Goal: Task Accomplishment & Management: Manage account settings

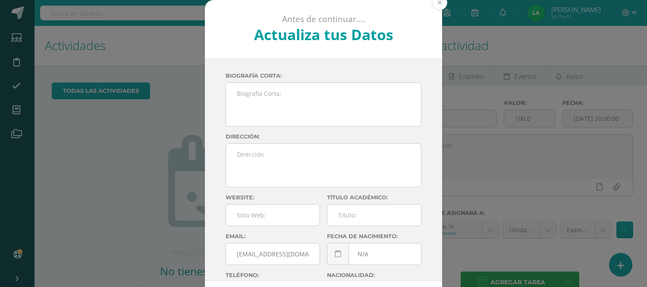
click at [434, 1] on button at bounding box center [440, 3] width 16 height 16
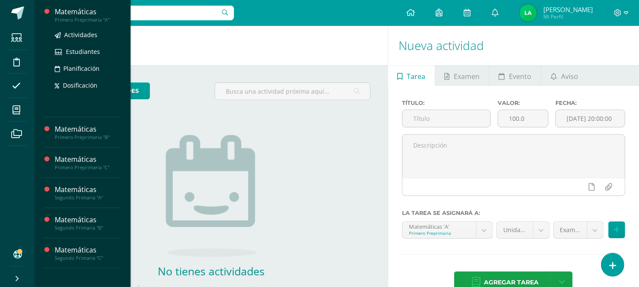
click at [74, 19] on div "Primero Preprimaria "A"" at bounding box center [88, 20] width 66 height 6
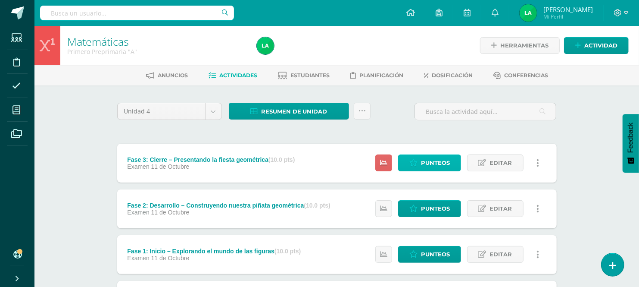
click at [418, 165] on icon at bounding box center [414, 162] width 8 height 7
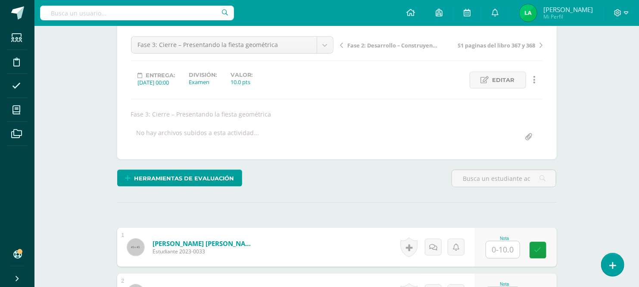
scroll to position [82, 0]
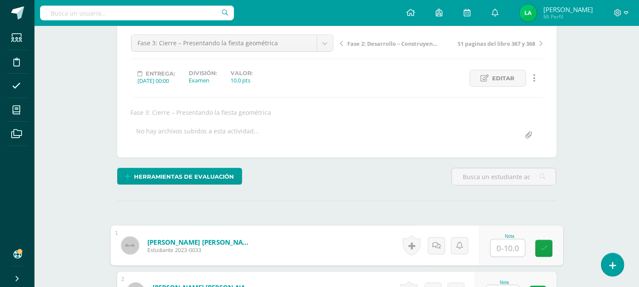
click at [504, 249] on input "text" at bounding box center [508, 247] width 34 height 17
type input "10"
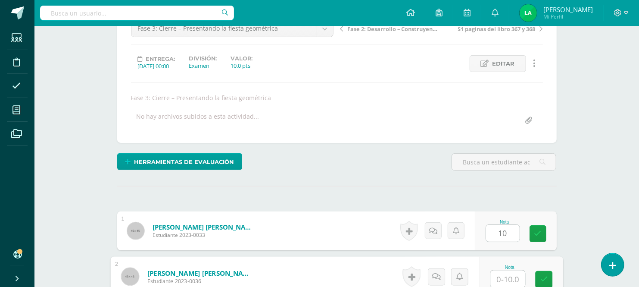
scroll to position [97, 0]
type input "10"
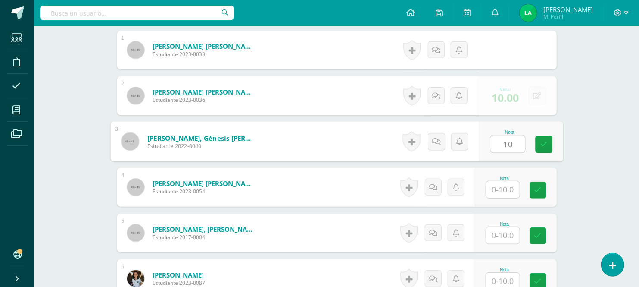
type input "10"
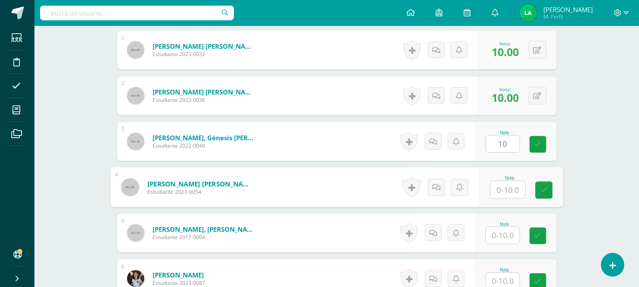
scroll to position [278, 0]
type input "10"
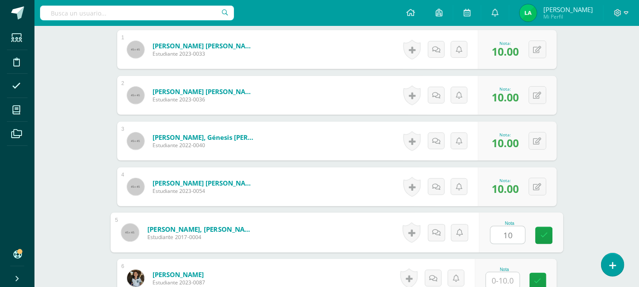
type input "10"
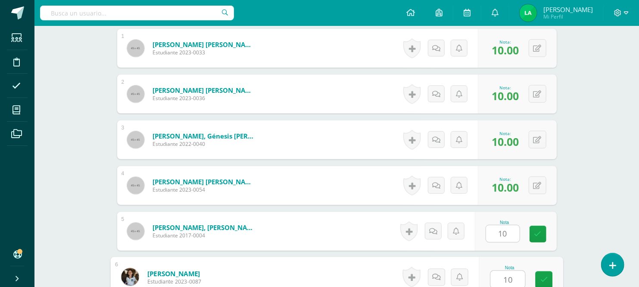
type input "10"
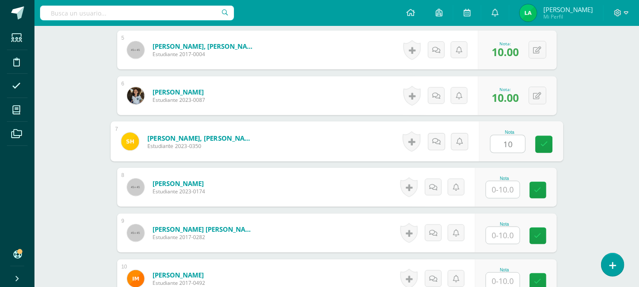
type input "10"
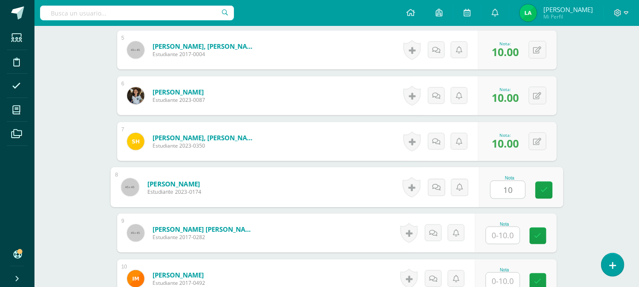
type input "10"
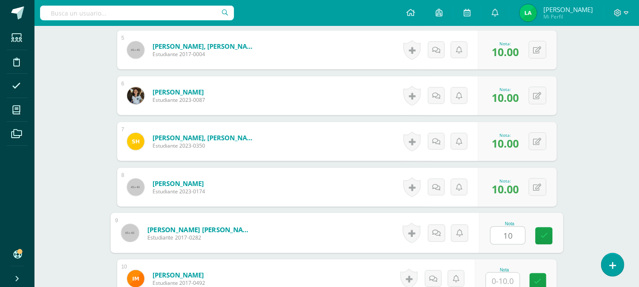
type input "10"
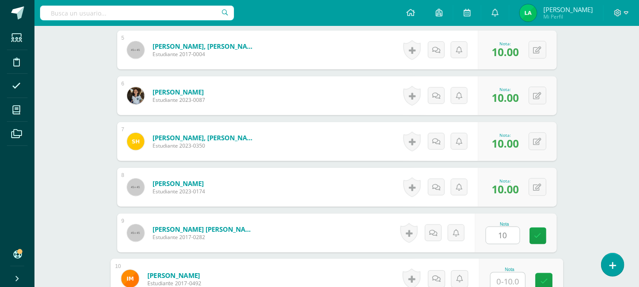
scroll to position [462, 0]
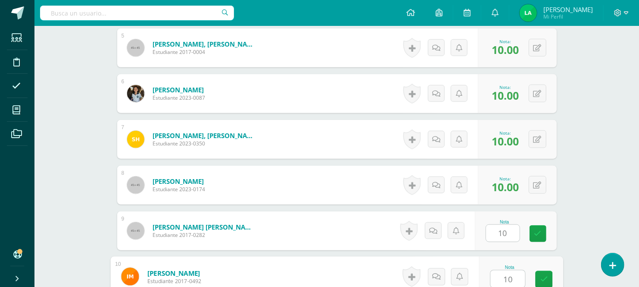
type input "10"
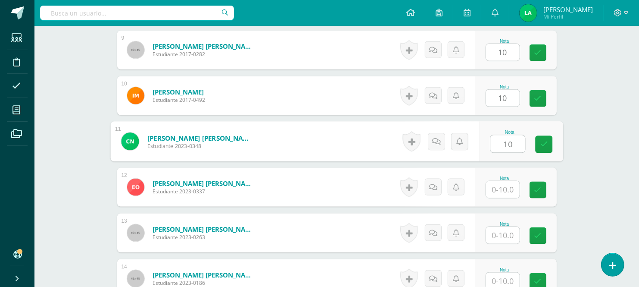
type input "10"
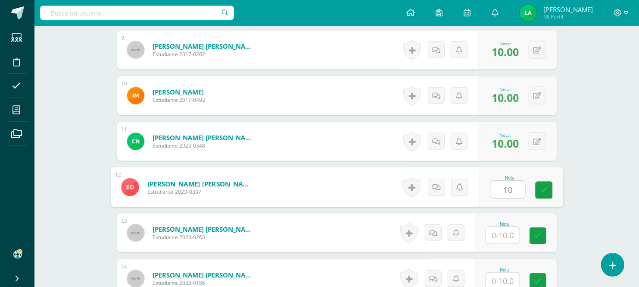
type input "10"
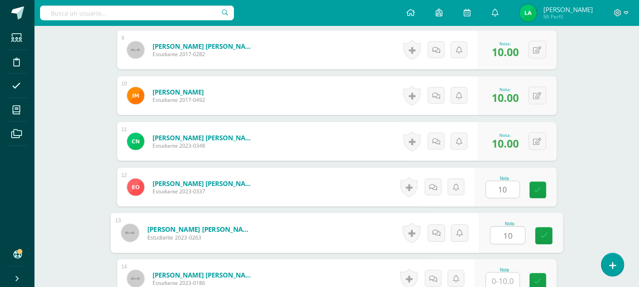
type input "10"
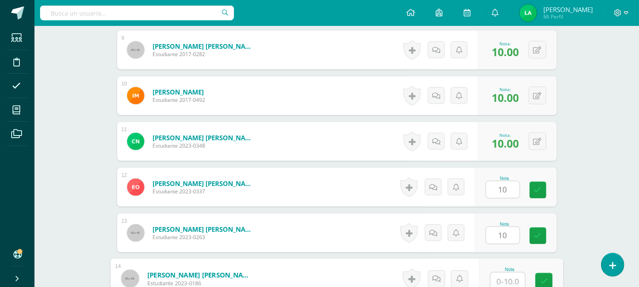
scroll to position [644, 0]
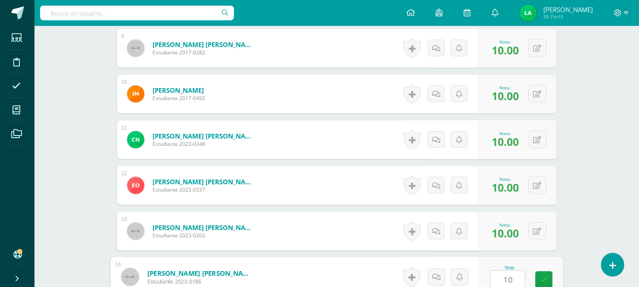
type input "10"
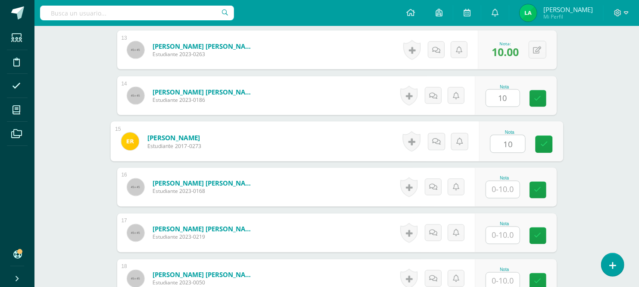
type input "10"
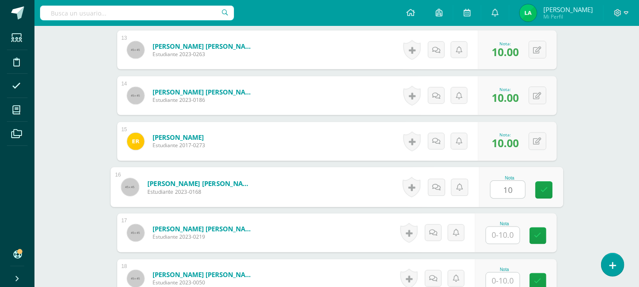
type input "10"
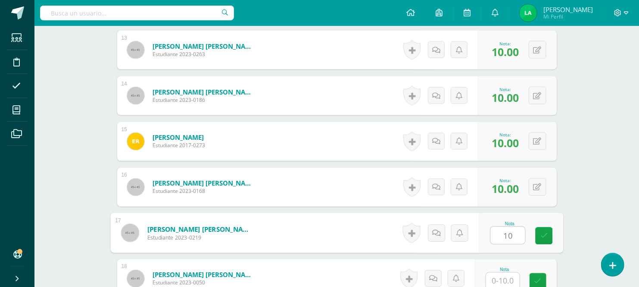
type input "10"
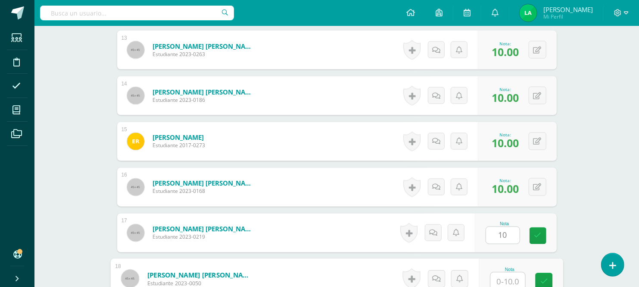
scroll to position [828, 0]
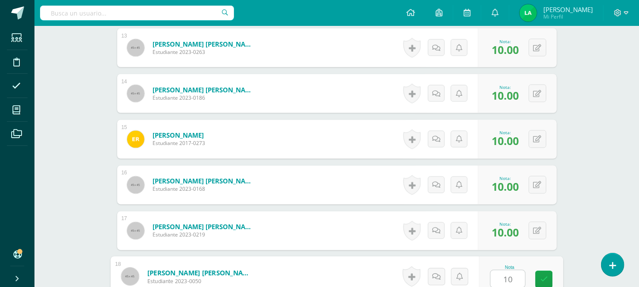
type input "10"
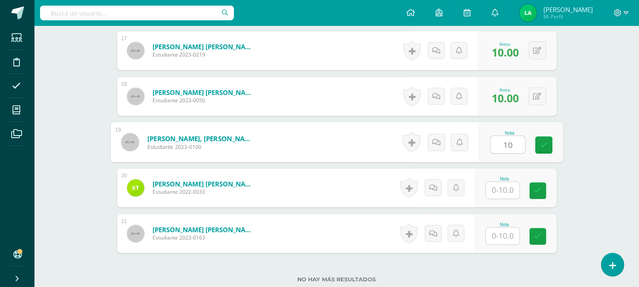
type input "10"
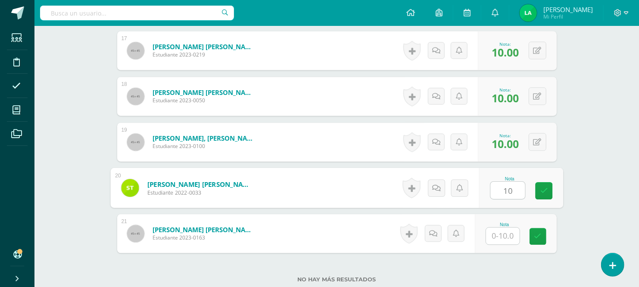
type input "10"
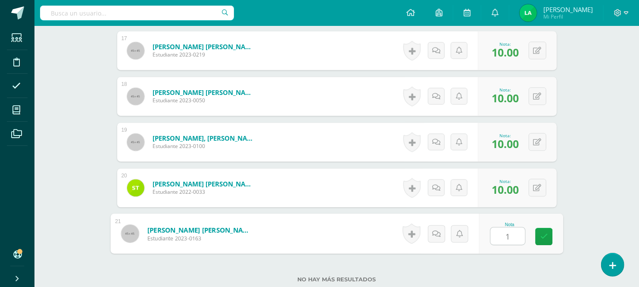
type input "10"
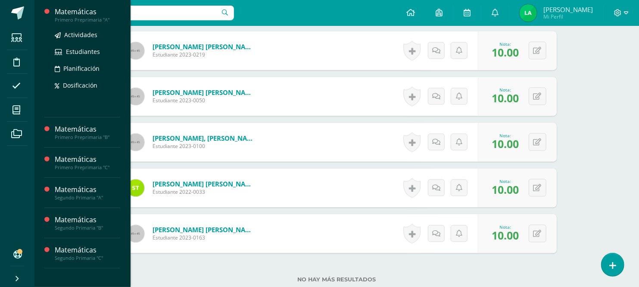
click at [92, 19] on div "Primero Preprimaria "A"" at bounding box center [88, 20] width 66 height 6
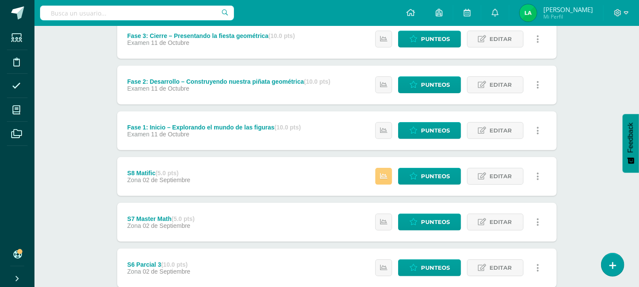
scroll to position [153, 0]
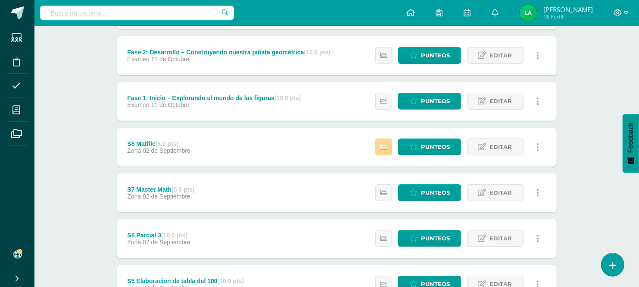
click at [385, 143] on icon at bounding box center [383, 146] width 7 height 7
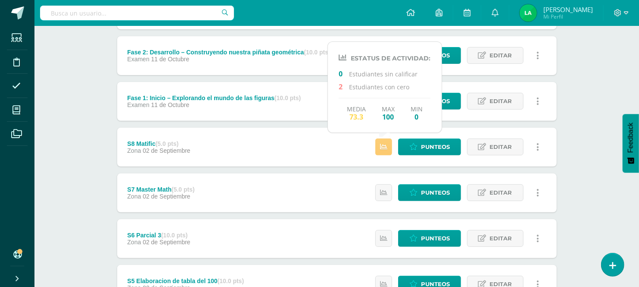
click at [606, 195] on div "Matemáticas Primero Preprimaria "A" Herramientas Detalle de asistencias Activid…" at bounding box center [336, 208] width 605 height 671
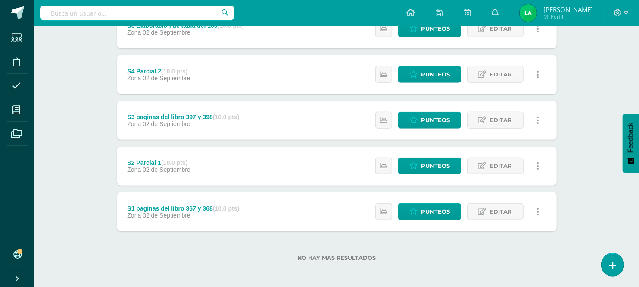
scroll to position [410, 0]
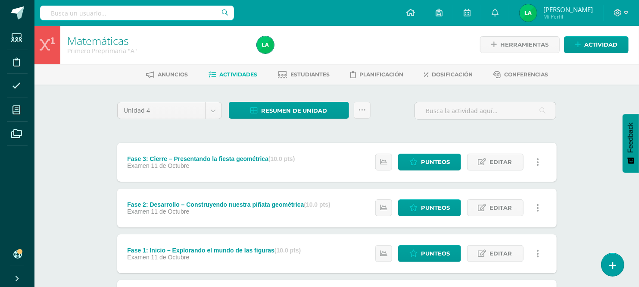
scroll to position [0, 0]
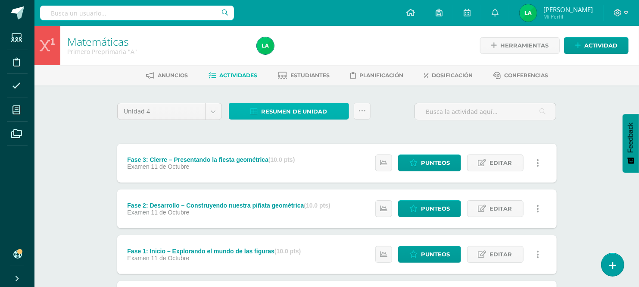
click at [332, 115] on link "Resumen de unidad" at bounding box center [289, 111] width 120 height 17
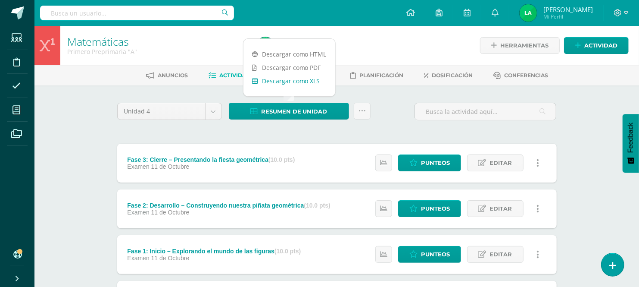
click at [296, 84] on link "Descargar como XLS" at bounding box center [290, 80] width 92 height 13
click at [292, 82] on link "Descargar como XLS" at bounding box center [290, 80] width 92 height 13
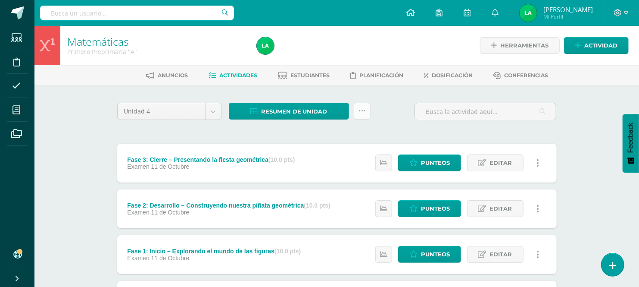
click at [361, 113] on icon at bounding box center [362, 110] width 7 height 7
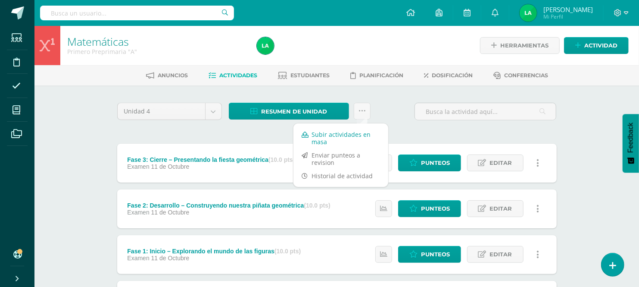
click at [340, 138] on link "Subir actividades en masa" at bounding box center [341, 138] width 95 height 21
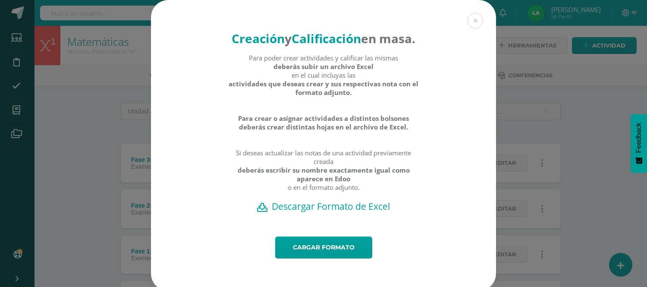
click at [297, 212] on h2 "Descargar Formato de Excel" at bounding box center [323, 206] width 315 height 12
click at [472, 15] on button at bounding box center [475, 21] width 16 height 16
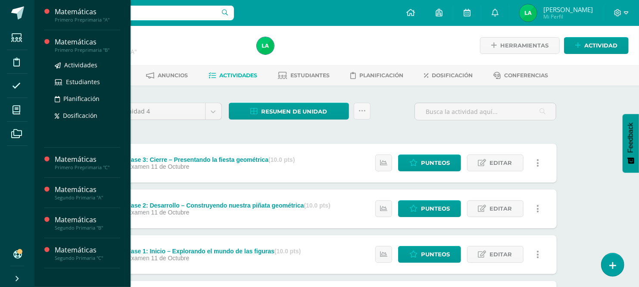
click at [94, 42] on div "Matemáticas" at bounding box center [88, 42] width 66 height 10
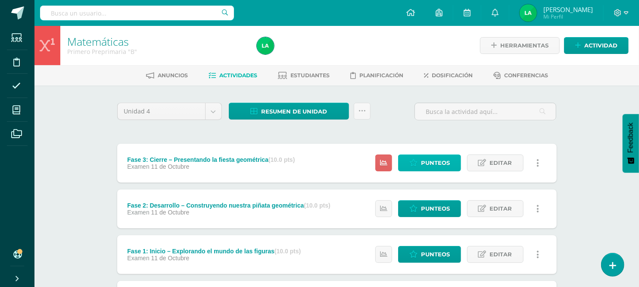
click at [437, 164] on span "Punteos" at bounding box center [435, 163] width 29 height 16
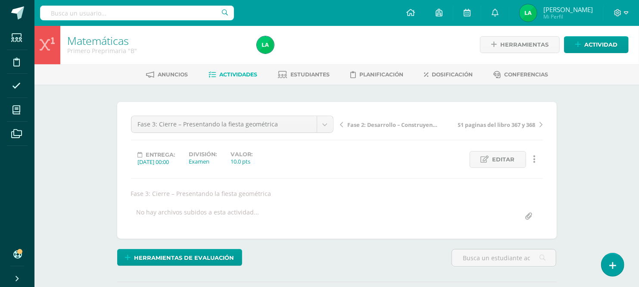
scroll to position [1, 0]
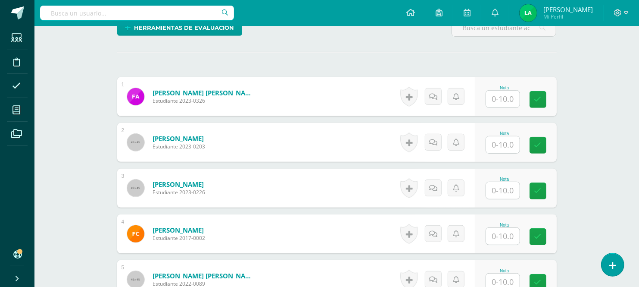
scroll to position [231, 0]
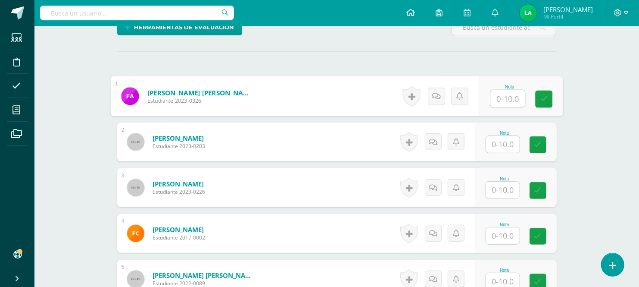
click at [510, 100] on input "text" at bounding box center [508, 98] width 34 height 17
type input "10"
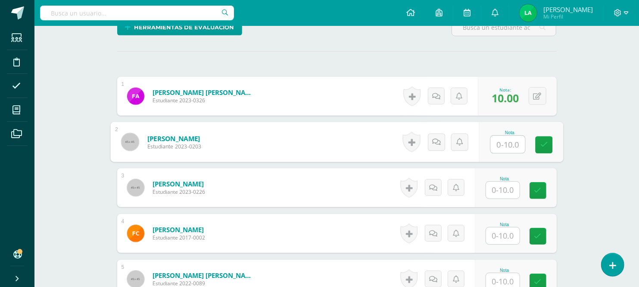
click at [520, 140] on input "text" at bounding box center [508, 144] width 34 height 17
type input "10"
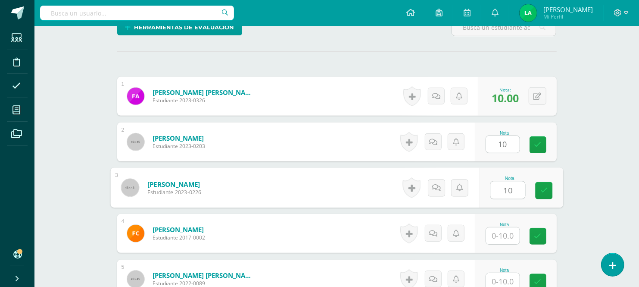
type input "10"
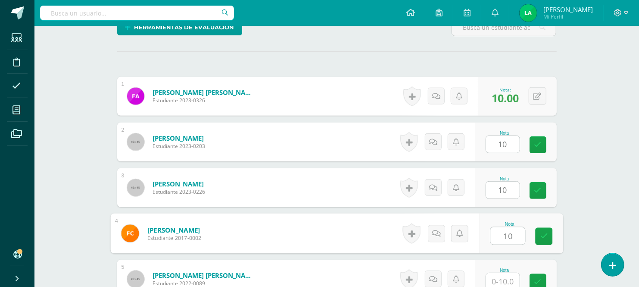
type input "10"
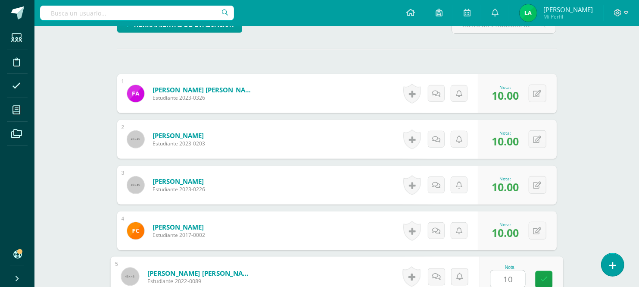
type input "10"
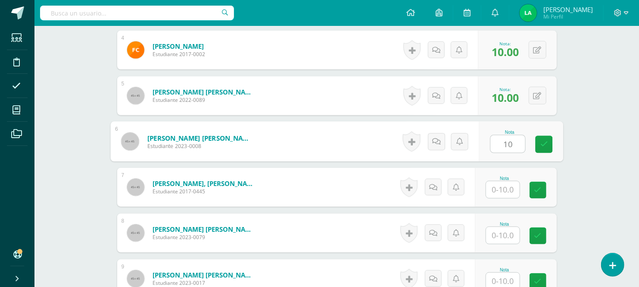
type input "10"
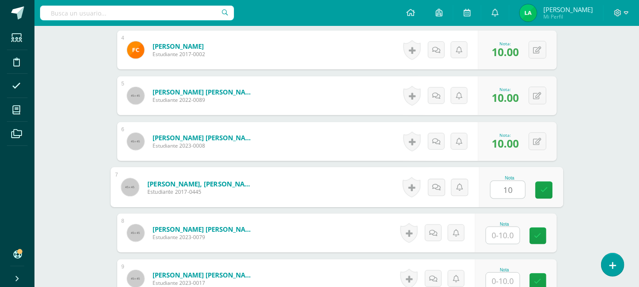
type input "10"
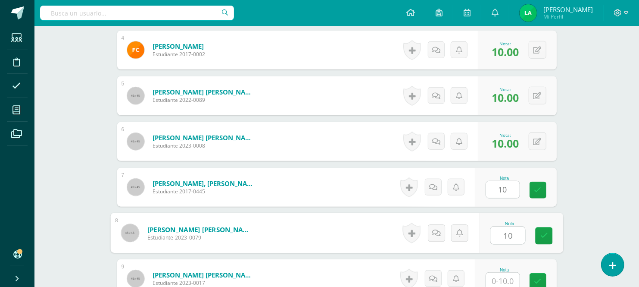
type input "10"
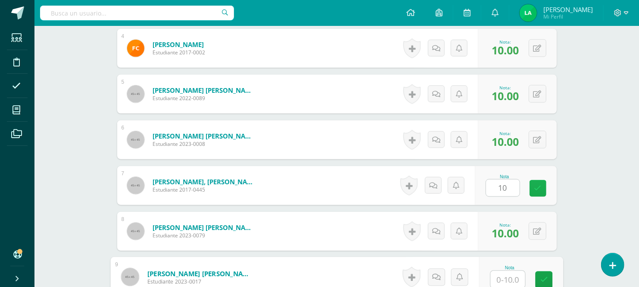
click at [536, 182] on link at bounding box center [538, 188] width 17 height 17
type input "10"
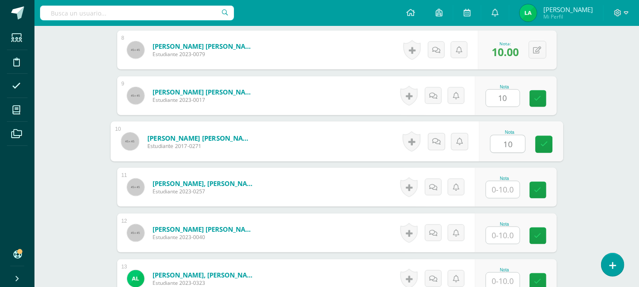
type input "10"
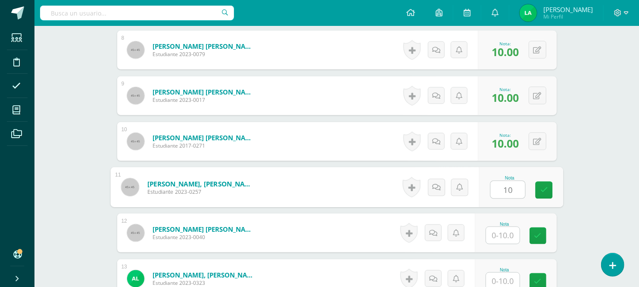
type input "10"
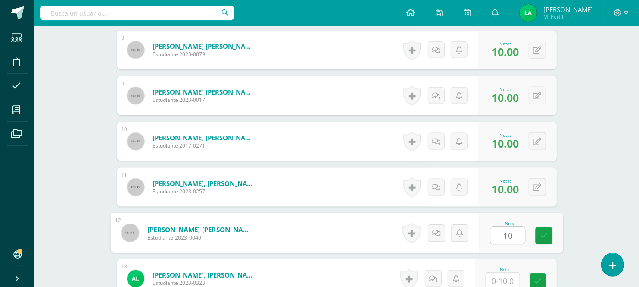
type input "10"
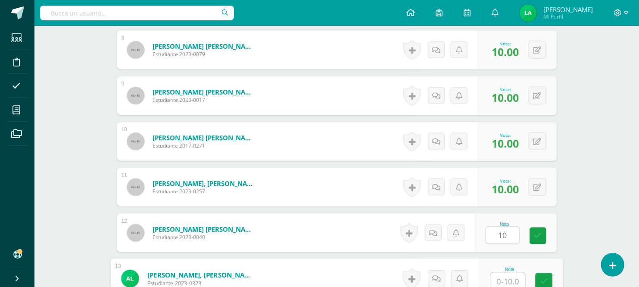
scroll to position [599, 0]
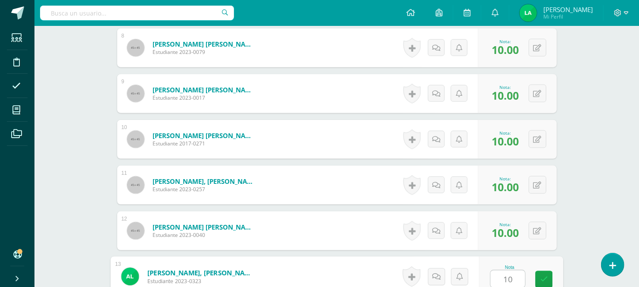
type input "10"
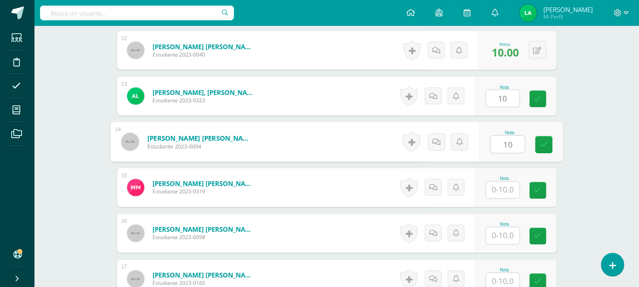
type input "10"
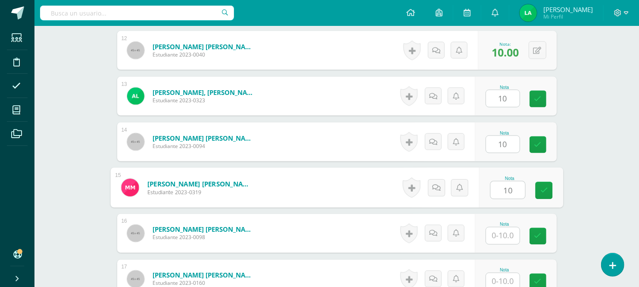
type input "10"
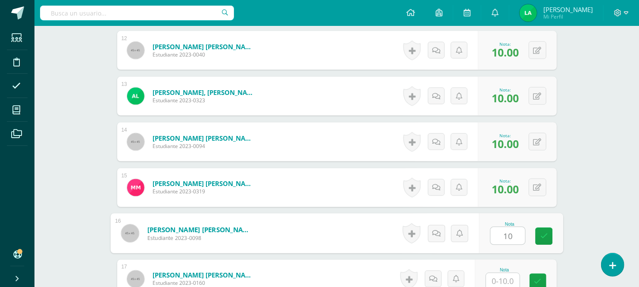
type input "10"
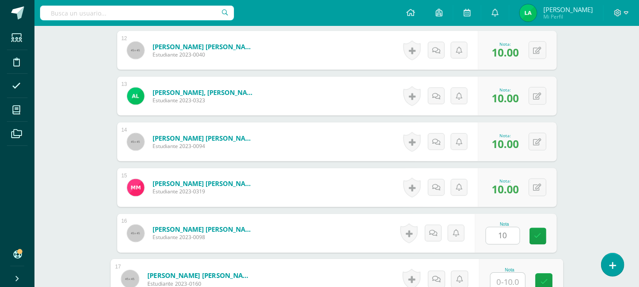
scroll to position [782, 0]
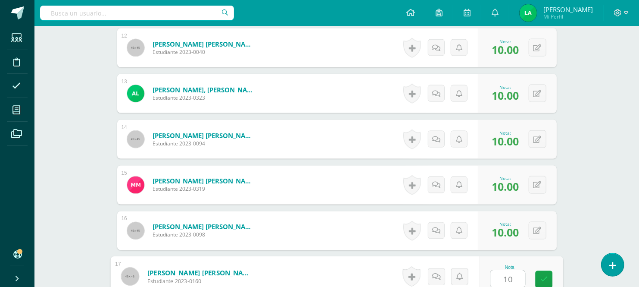
type input "10"
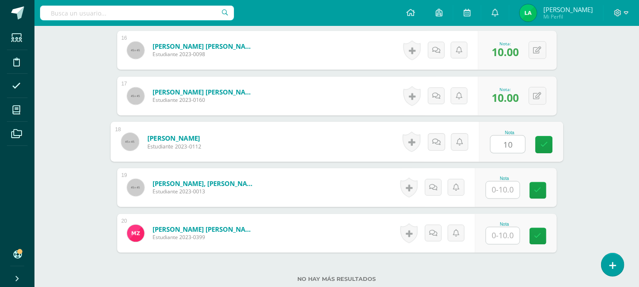
type input "10"
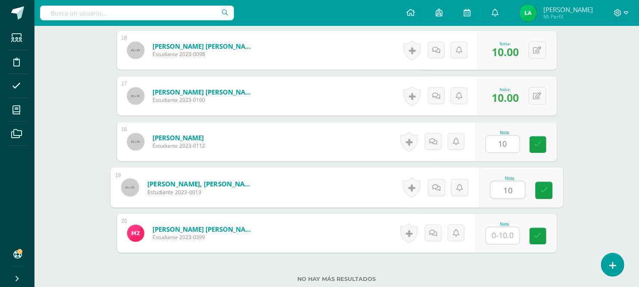
type input "10"
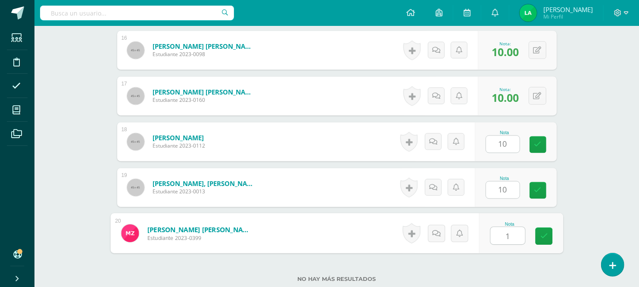
type input "10"
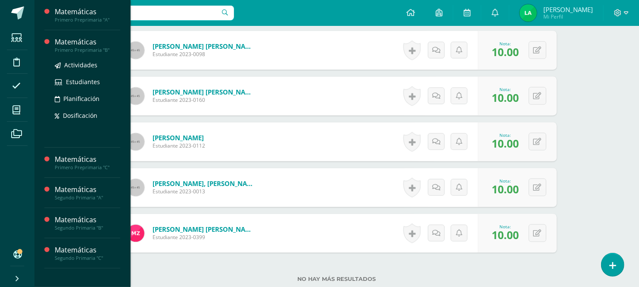
click at [80, 50] on div "Primero Preprimaria "B"" at bounding box center [88, 50] width 66 height 6
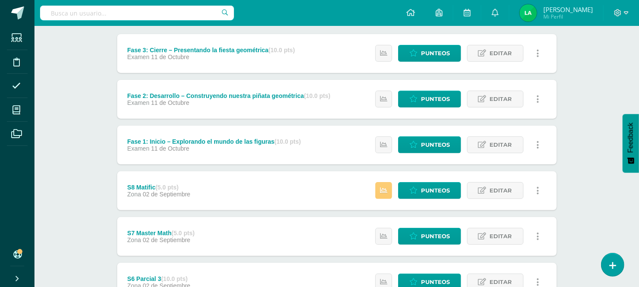
scroll to position [115, 0]
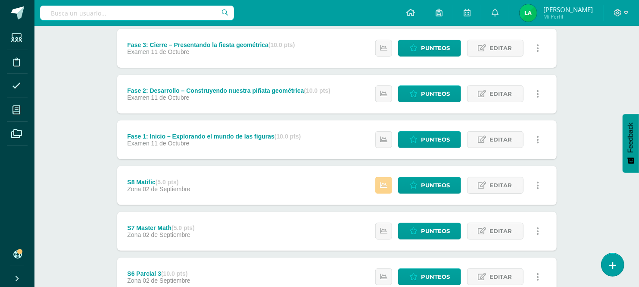
click at [386, 182] on icon at bounding box center [383, 184] width 7 height 7
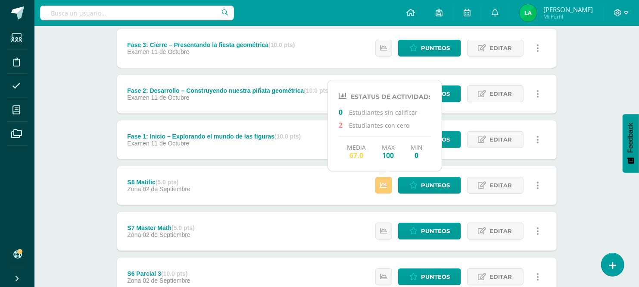
click at [591, 218] on div "Matemáticas Primero Preprimaria "B" Herramientas Detalle de asistencias Activid…" at bounding box center [336, 246] width 605 height 671
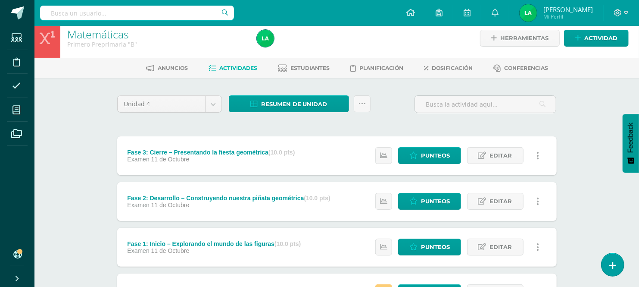
scroll to position [0, 0]
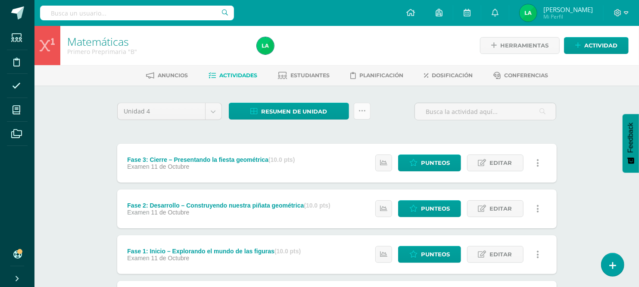
click at [359, 110] on icon at bounding box center [362, 110] width 7 height 7
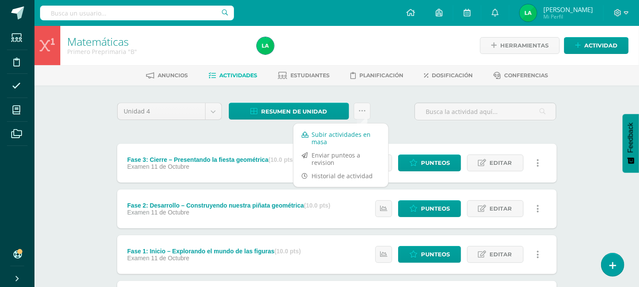
click at [350, 132] on link "Subir actividades en masa" at bounding box center [341, 138] width 95 height 21
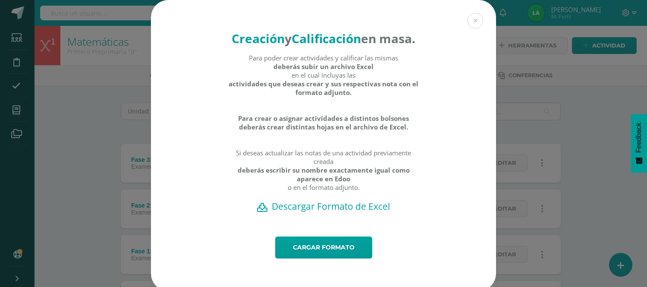
click at [307, 212] on h2 "Descargar Formato de Excel" at bounding box center [323, 206] width 315 height 12
click at [473, 24] on button at bounding box center [475, 21] width 16 height 16
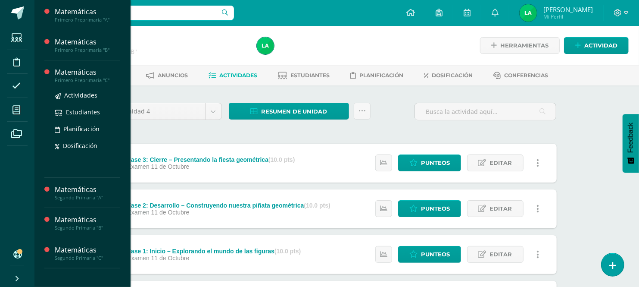
click at [87, 78] on div "Primero Preprimaria "C"" at bounding box center [88, 80] width 66 height 6
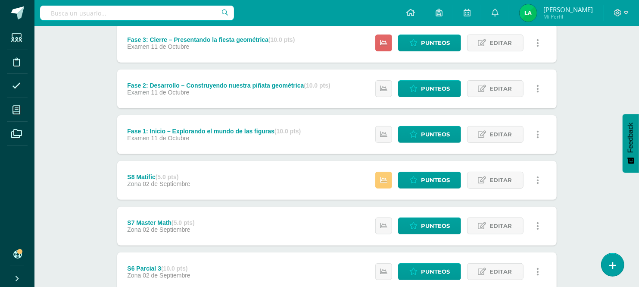
scroll to position [153, 0]
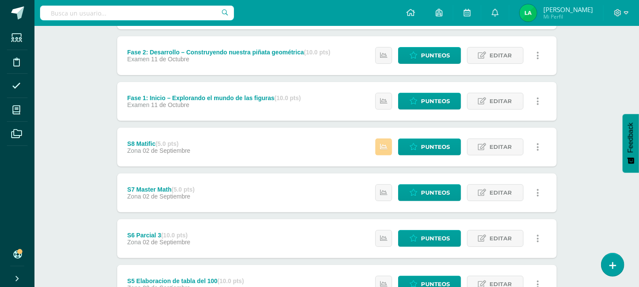
click at [388, 149] on link at bounding box center [383, 146] width 17 height 17
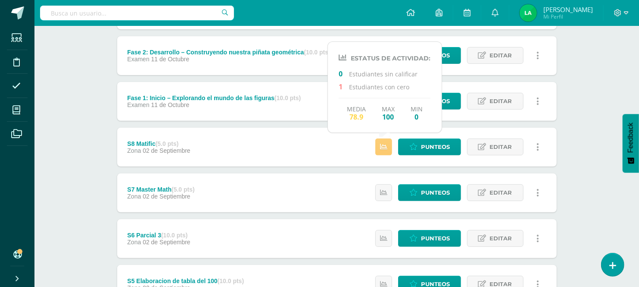
click at [605, 213] on div "Matemáticas Primero Preprimaria "C" Herramientas Detalle de asistencias Activid…" at bounding box center [336, 208] width 605 height 671
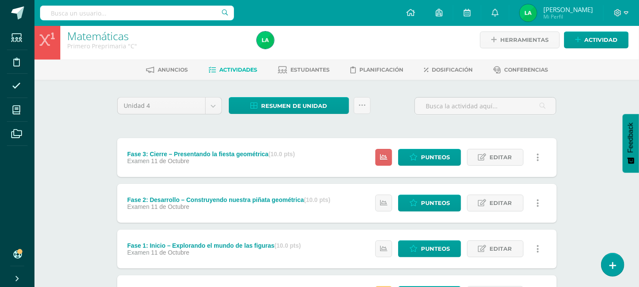
scroll to position [0, 0]
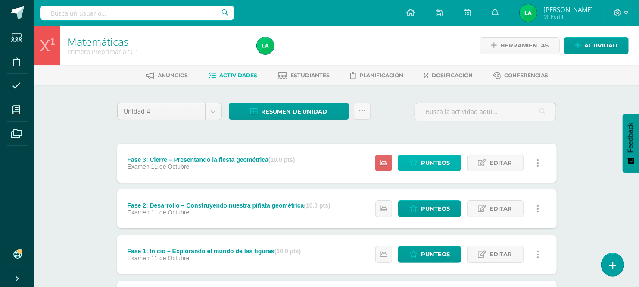
click at [443, 160] on span "Punteos" at bounding box center [435, 163] width 29 height 16
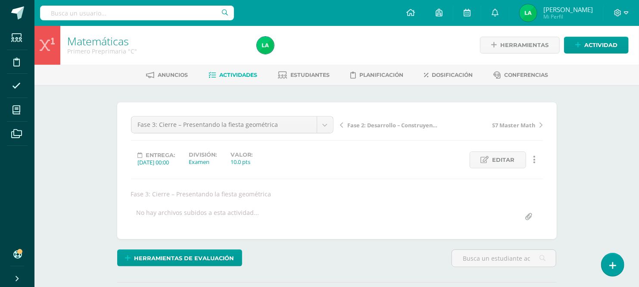
scroll to position [1, 0]
click at [481, 174] on div "Fase 3: Cierre – Presentando la fiesta geométrica Fase 1: Inicio – Explorando e…" at bounding box center [337, 170] width 412 height 109
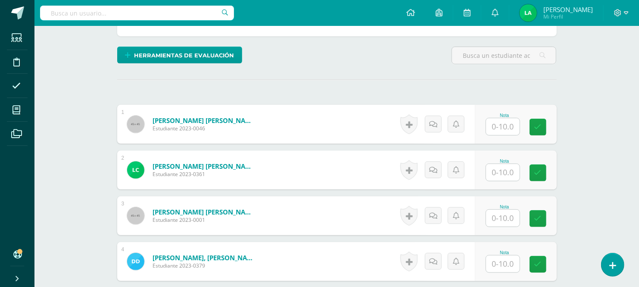
scroll to position [231, 0]
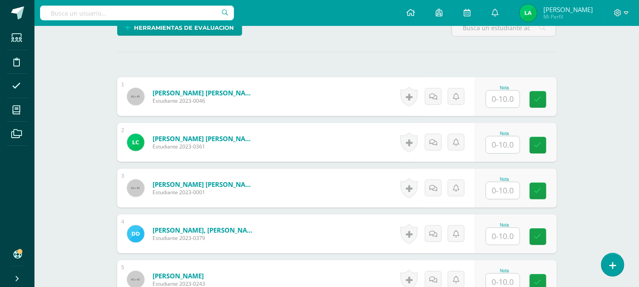
click at [505, 100] on input "text" at bounding box center [503, 99] width 34 height 17
type input "10"
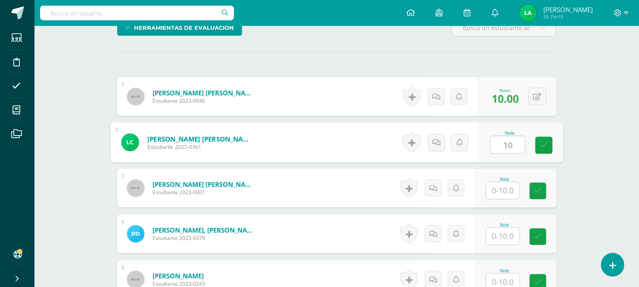
type input "10"
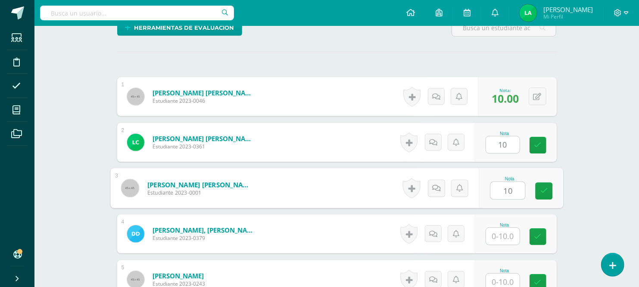
type input "10"
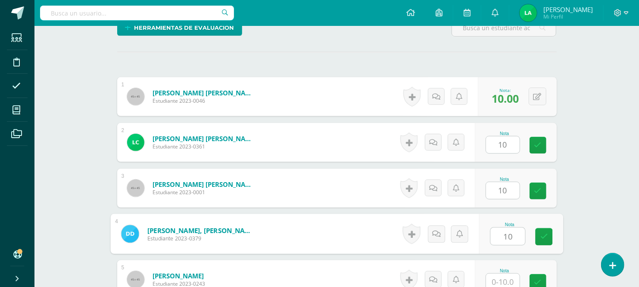
type input "10"
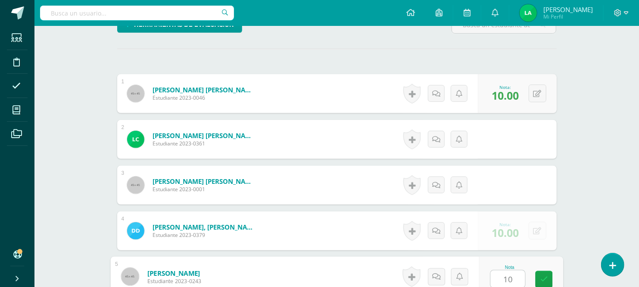
type input "10"
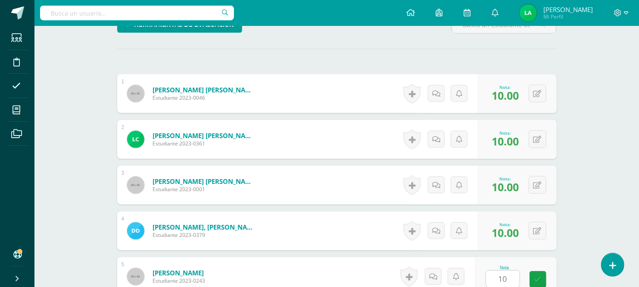
scroll to position [414, 0]
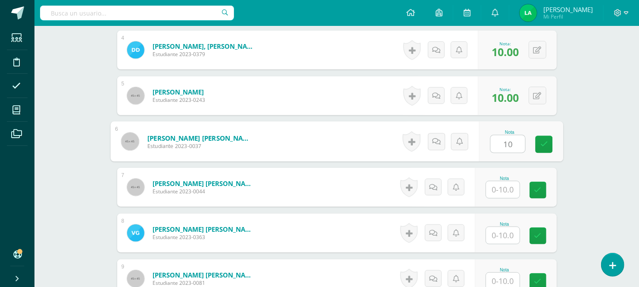
type input "10"
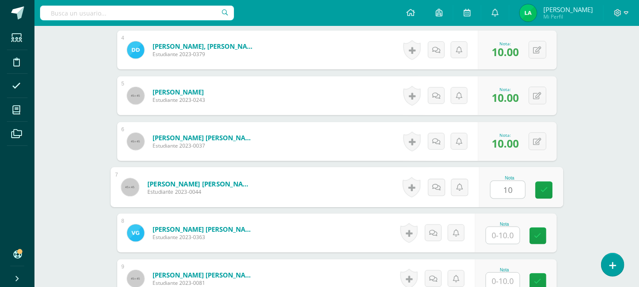
type input "10"
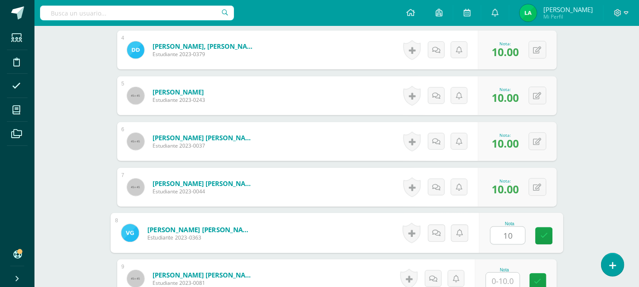
type input "10"
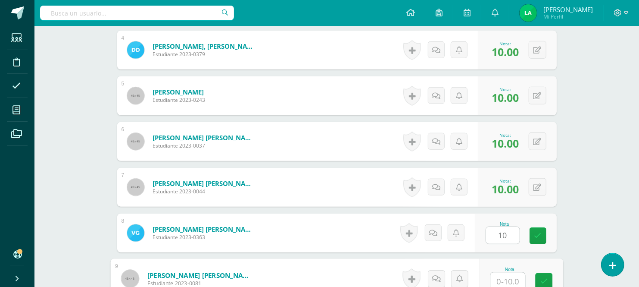
scroll to position [416, 0]
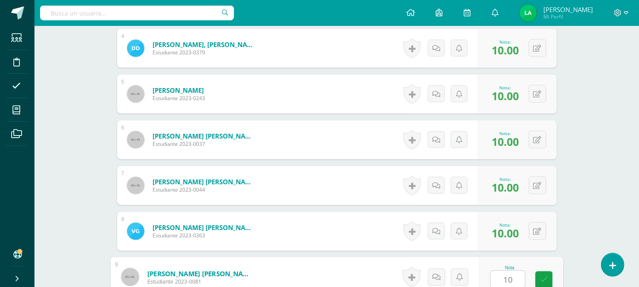
type input "10"
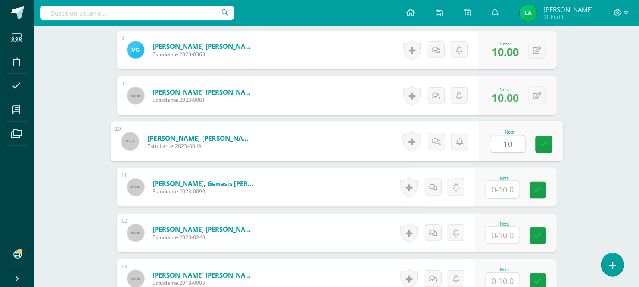
type input "10"
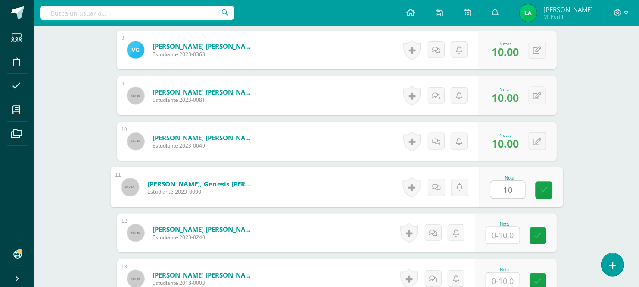
type input "10"
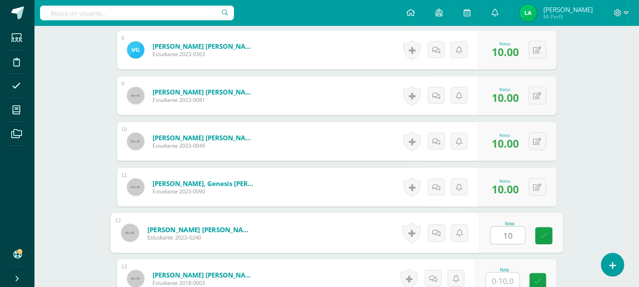
type input "10"
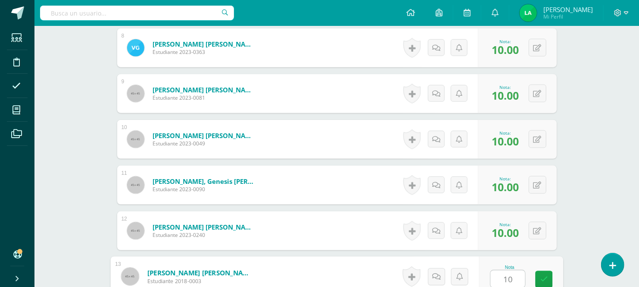
type input "10"
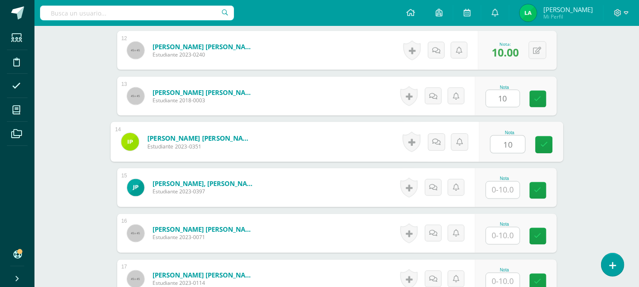
type input "10"
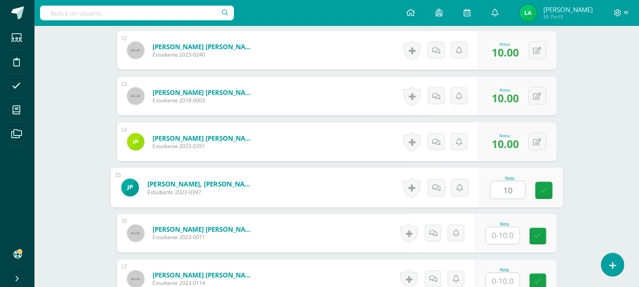
type input "10"
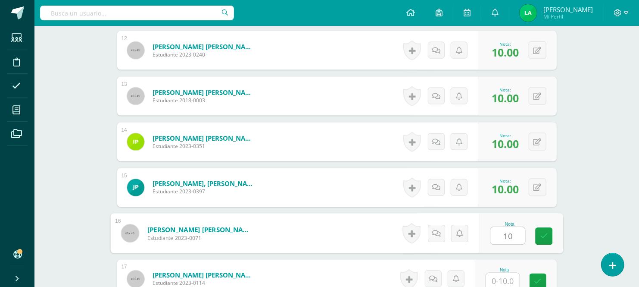
type input "10"
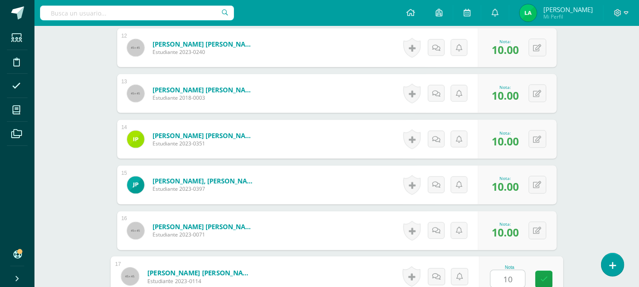
type input "10"
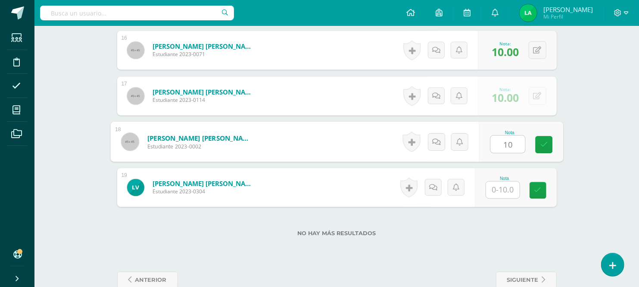
type input "10"
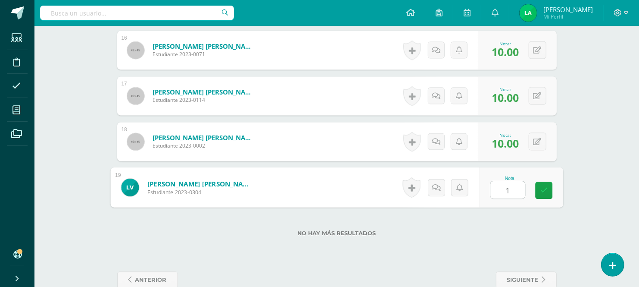
type input "10"
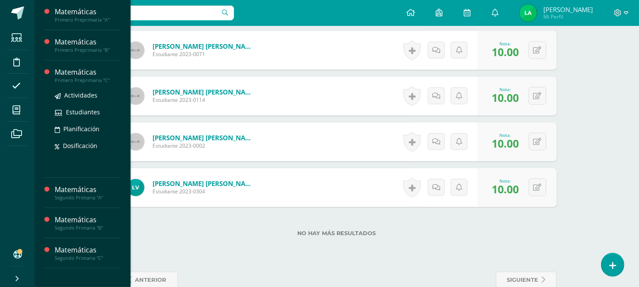
click at [72, 75] on div "Matemáticas" at bounding box center [88, 72] width 66 height 10
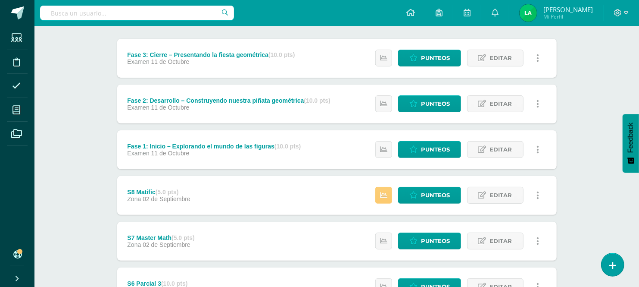
scroll to position [134, 0]
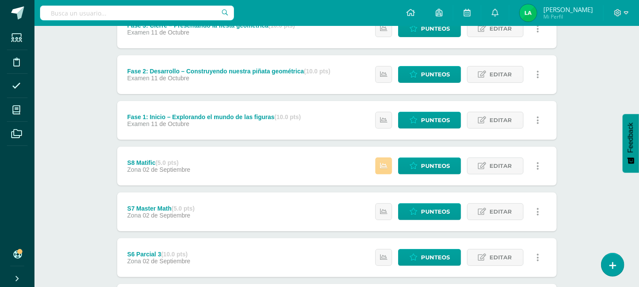
click at [382, 164] on icon at bounding box center [383, 165] width 7 height 7
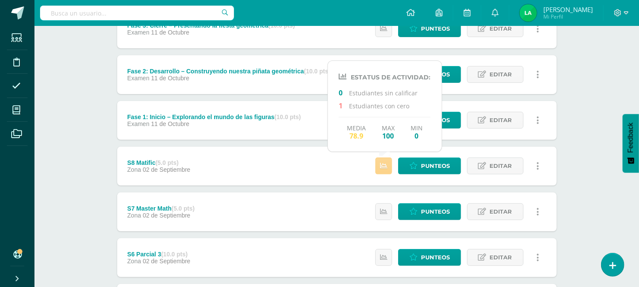
click at [384, 165] on icon at bounding box center [383, 165] width 7 height 7
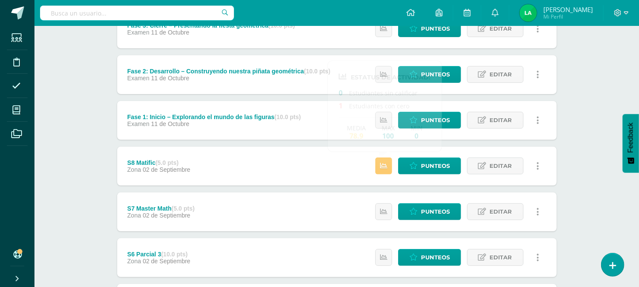
click at [97, 173] on div "Matemáticas Primero Preprimaria "C" Herramientas Detalle de asistencias Activid…" at bounding box center [336, 227] width 605 height 671
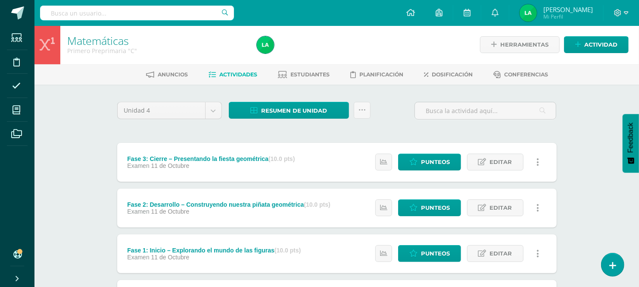
scroll to position [0, 0]
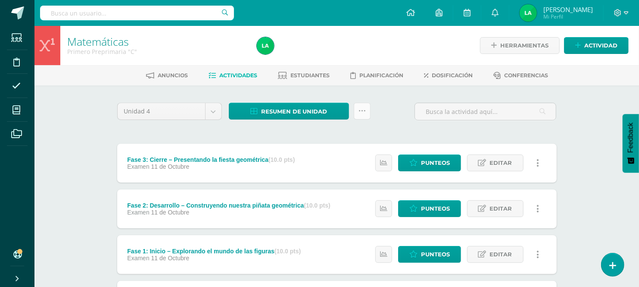
click at [362, 111] on icon at bounding box center [362, 110] width 7 height 7
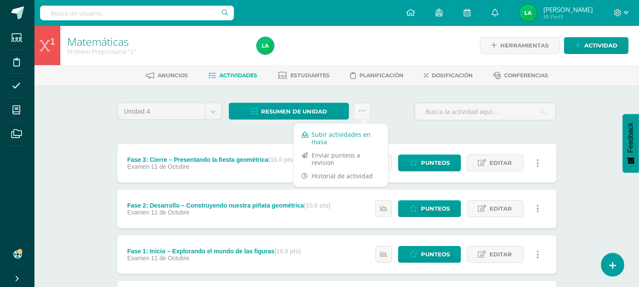
click at [347, 135] on link "Subir actividades en masa" at bounding box center [341, 138] width 95 height 21
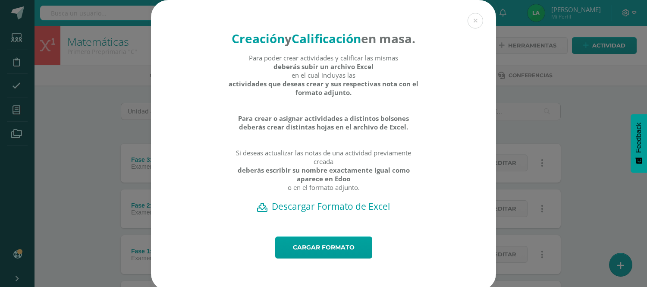
click at [309, 212] on h2 "Descargar Formato de Excel" at bounding box center [323, 206] width 315 height 12
click at [472, 20] on button at bounding box center [475, 21] width 16 height 16
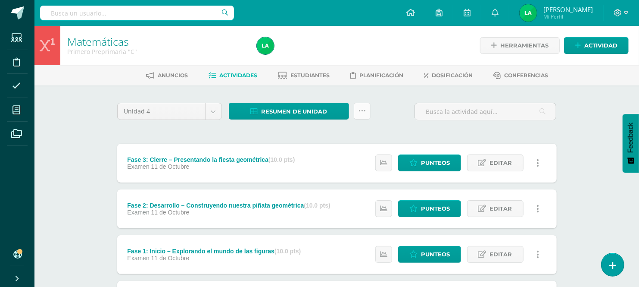
click at [364, 109] on icon at bounding box center [362, 110] width 7 height 7
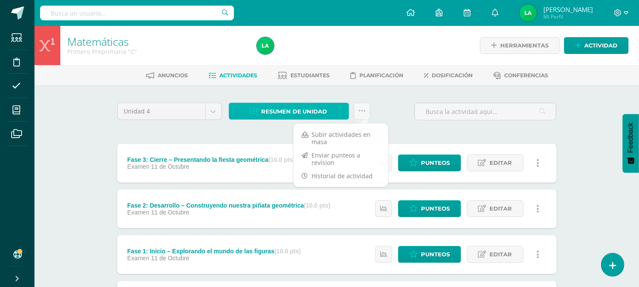
click at [316, 118] on span "Resumen de unidad" at bounding box center [294, 111] width 66 height 16
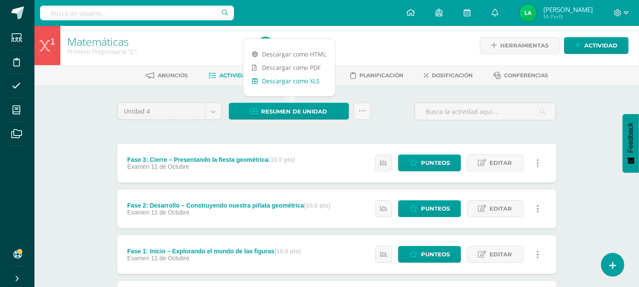
click at [309, 81] on link "Descargar como XLS" at bounding box center [290, 80] width 92 height 13
click at [299, 78] on link "Descargar como XLS" at bounding box center [290, 80] width 92 height 13
click at [307, 52] on link "Descargar como HTML" at bounding box center [290, 53] width 92 height 13
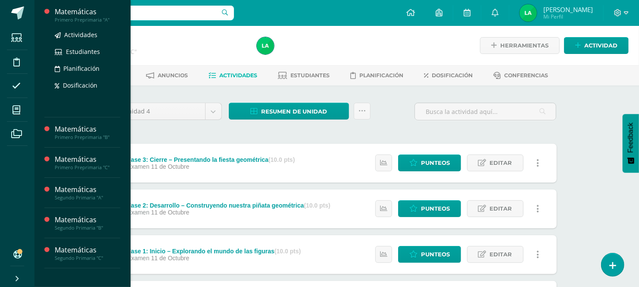
click at [98, 13] on div "Matemáticas" at bounding box center [88, 12] width 66 height 10
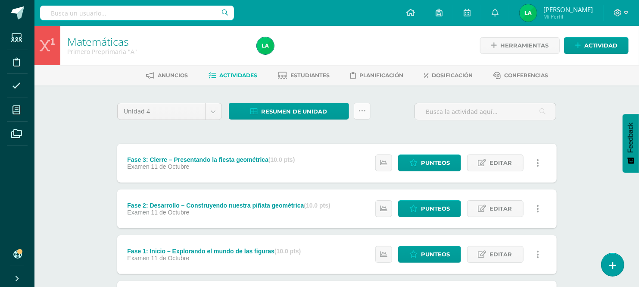
click at [364, 113] on icon at bounding box center [362, 110] width 7 height 7
click at [319, 113] on span "Resumen de unidad" at bounding box center [294, 111] width 66 height 16
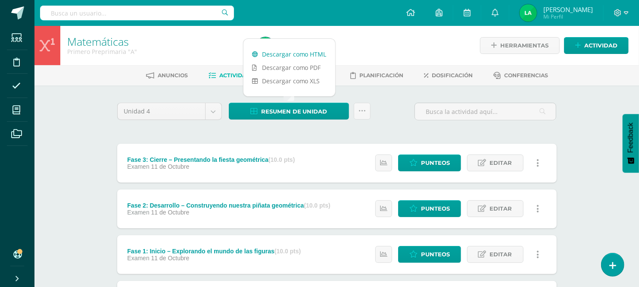
click at [300, 54] on link "Descargar como HTML" at bounding box center [290, 53] width 92 height 13
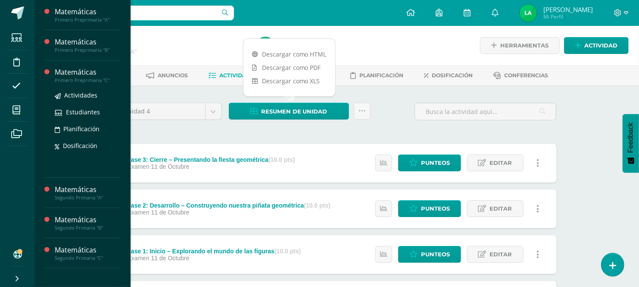
click at [94, 78] on div "Primero Preprimaria "C"" at bounding box center [88, 80] width 66 height 6
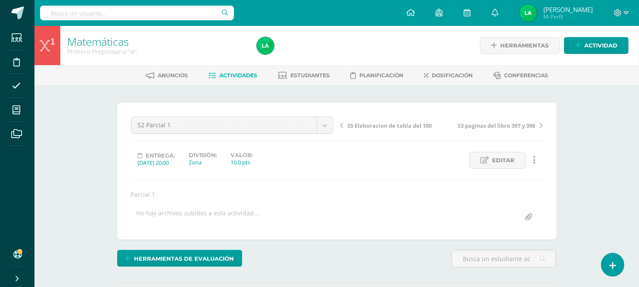
scroll to position [0, 0]
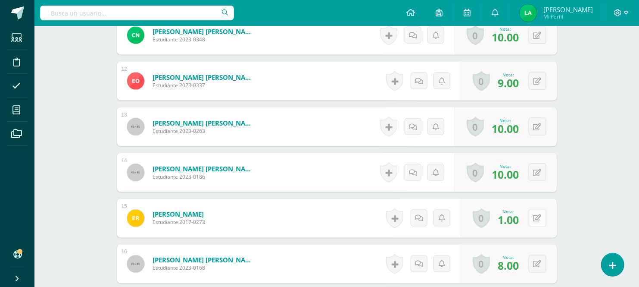
scroll to position [749, 0]
click at [530, 217] on div "0 [GEOGRAPHIC_DATA] Logros obtenidos Aún no hay logros agregados Nota: 1.00" at bounding box center [513, 218] width 99 height 40
click at [544, 218] on icon at bounding box center [543, 217] width 9 height 7
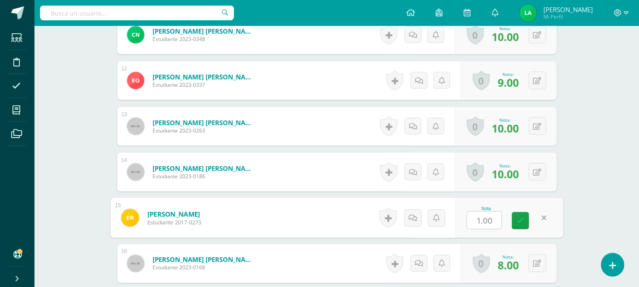
type input "9"
click at [519, 220] on icon at bounding box center [521, 220] width 8 height 7
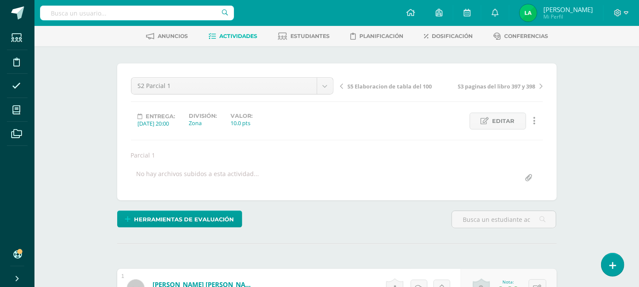
scroll to position [0, 0]
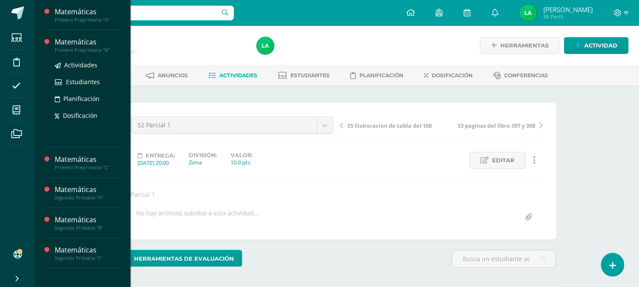
click at [82, 44] on div "Matemáticas" at bounding box center [88, 42] width 66 height 10
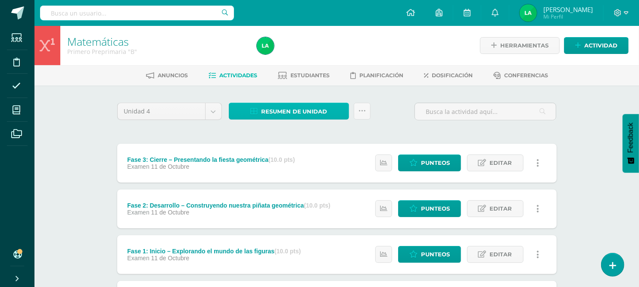
click at [288, 115] on span "Resumen de unidad" at bounding box center [294, 111] width 66 height 16
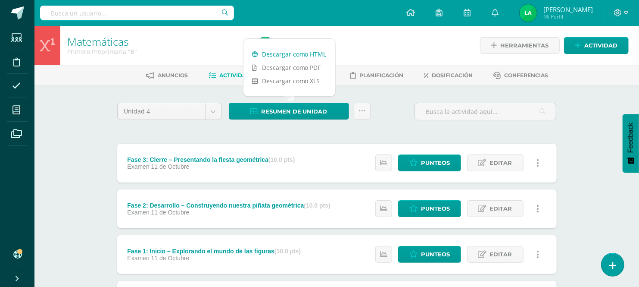
click at [261, 54] on link "Descargar como HTML" at bounding box center [290, 53] width 92 height 13
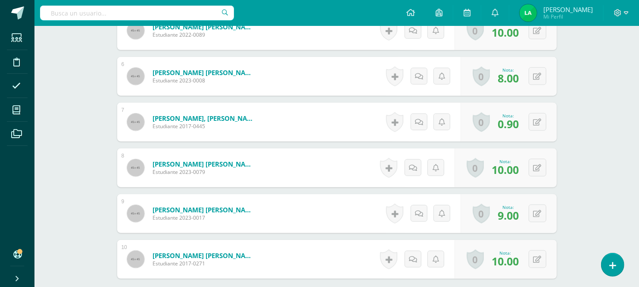
scroll to position [498, 0]
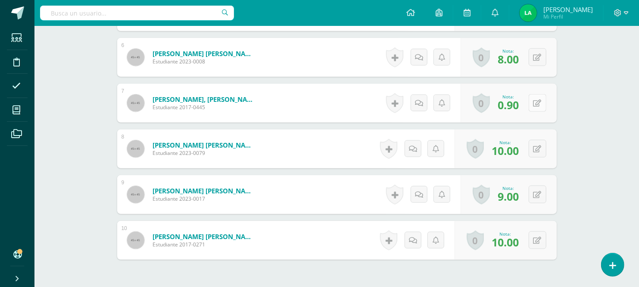
click at [538, 105] on button at bounding box center [538, 103] width 18 height 18
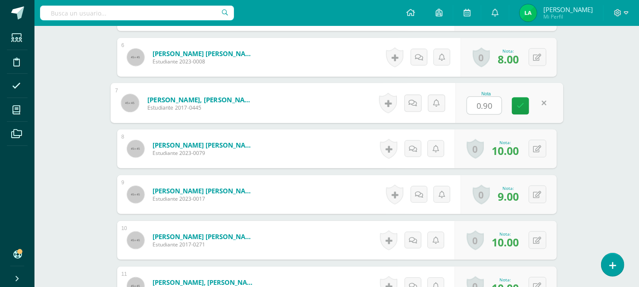
type input "9"
click at [520, 109] on icon at bounding box center [521, 105] width 8 height 7
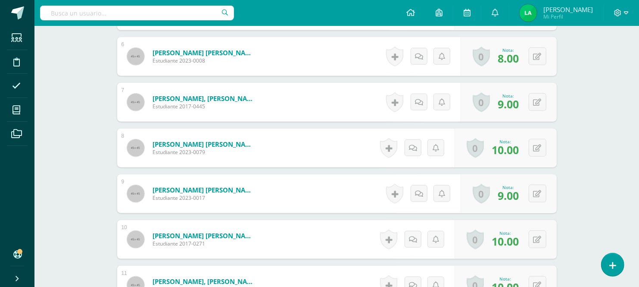
click at [584, 225] on div "Matemáticas Primero Preprimaria "B" Herramientas Detalle de asistencias Activid…" at bounding box center [336, 171] width 605 height 1288
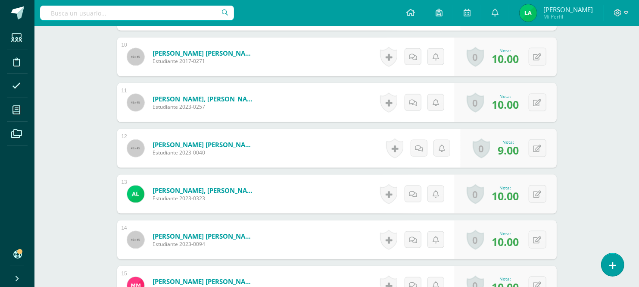
scroll to position [710, 0]
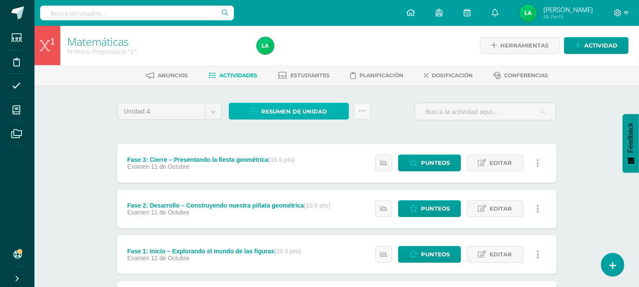
click at [262, 106] on span "Resumen de unidad" at bounding box center [294, 111] width 66 height 16
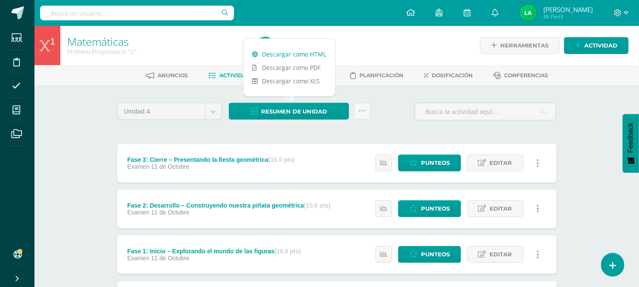
click at [290, 52] on link "Descargar como HTML" at bounding box center [290, 53] width 92 height 13
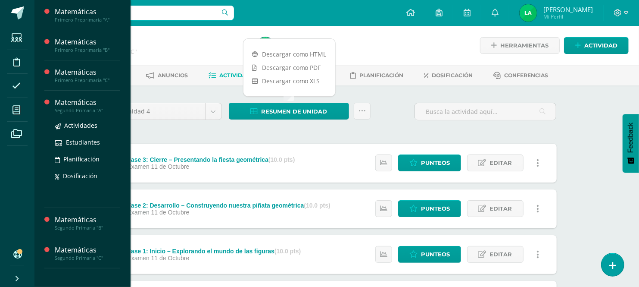
click at [86, 107] on div "Segundo Primaria "A"" at bounding box center [88, 110] width 66 height 6
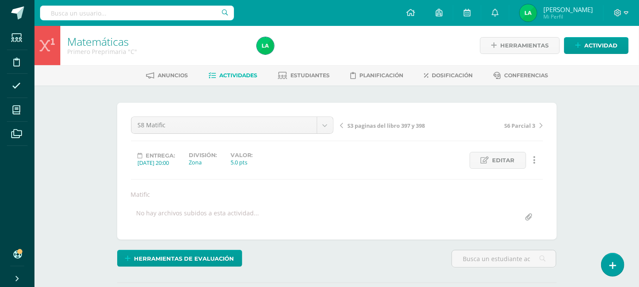
scroll to position [0, 0]
click at [404, 253] on div "Herramientas de evaluación Lista de cotejo Escala de valoración Puntos Extra Su…" at bounding box center [337, 262] width 447 height 25
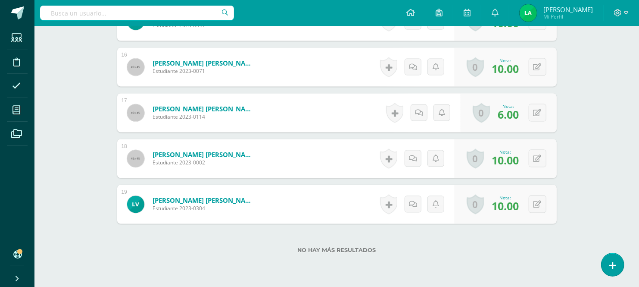
scroll to position [980, 0]
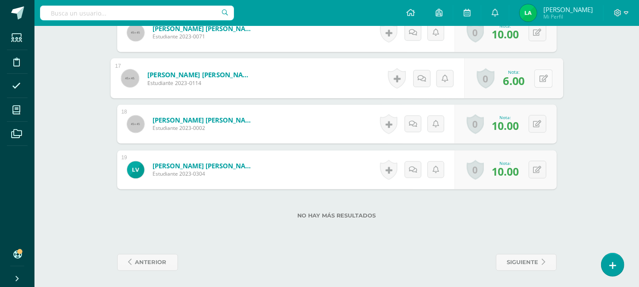
click at [540, 77] on icon at bounding box center [543, 77] width 9 height 7
type input "7"
click at [519, 78] on icon at bounding box center [521, 80] width 8 height 7
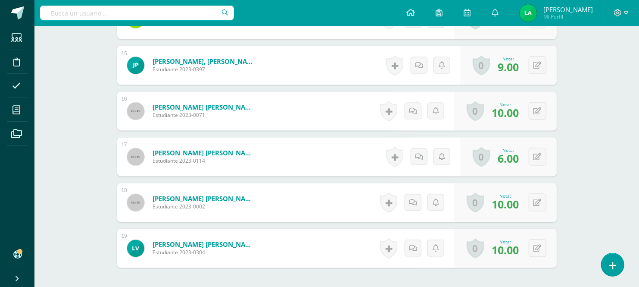
scroll to position [903, 0]
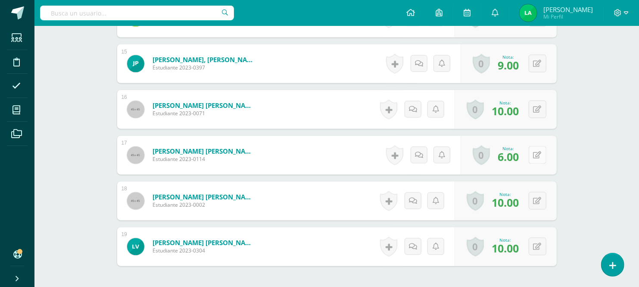
click at [540, 152] on icon at bounding box center [538, 155] width 8 height 7
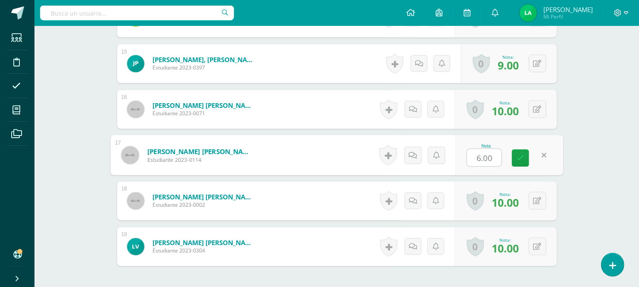
type input "7"
click at [526, 156] on link at bounding box center [520, 158] width 17 height 17
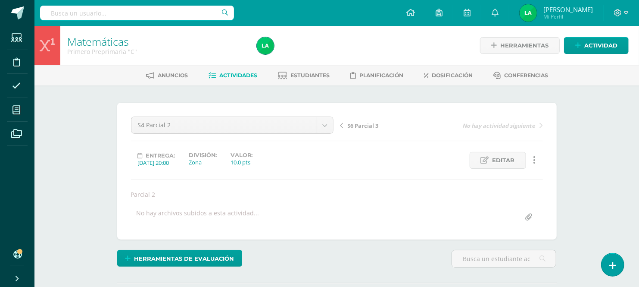
scroll to position [0, 0]
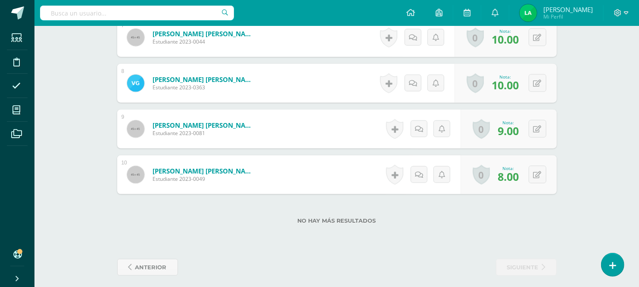
scroll to position [563, 0]
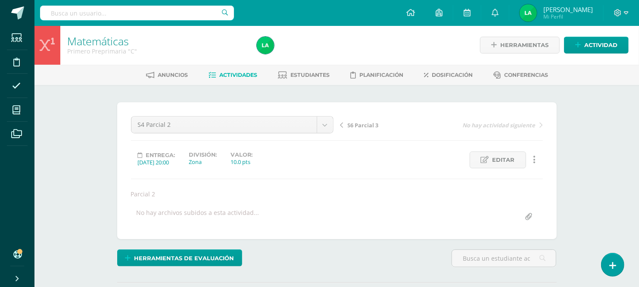
scroll to position [1, 0]
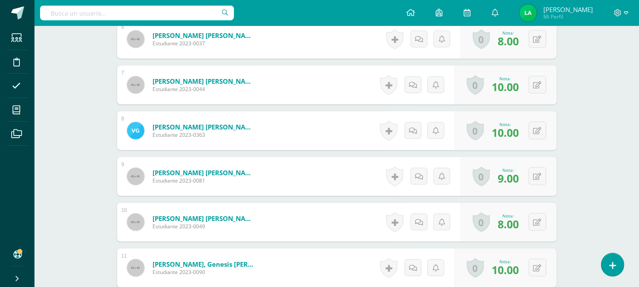
scroll to position [518, 0]
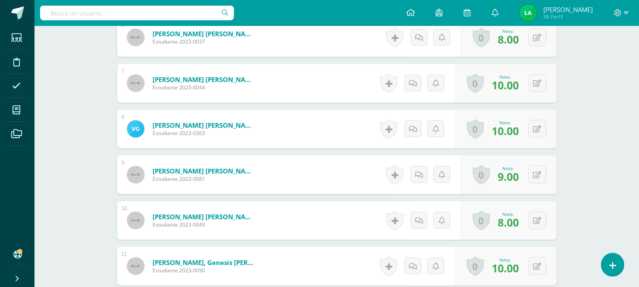
click at [600, 167] on div "Matemáticas Primero Preprimaria "C" Herramientas Detalle de asistencias Activid…" at bounding box center [336, 129] width 605 height 1242
click at [596, 208] on div "Matemáticas Primero Preprimaria "C" Herramientas Detalle de asistencias Activid…" at bounding box center [336, 129] width 605 height 1242
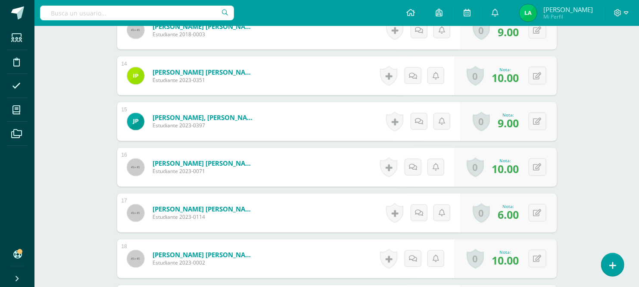
scroll to position [863, 0]
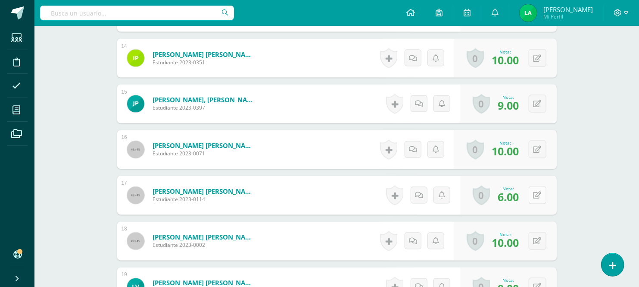
click at [541, 191] on button at bounding box center [538, 195] width 18 height 18
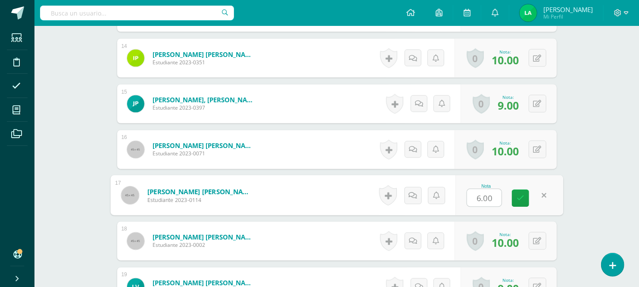
type input "7"
click at [524, 200] on link at bounding box center [520, 198] width 17 height 17
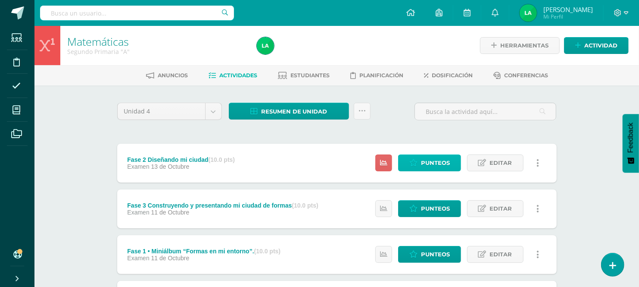
click at [425, 166] on span "Punteos" at bounding box center [435, 163] width 29 height 16
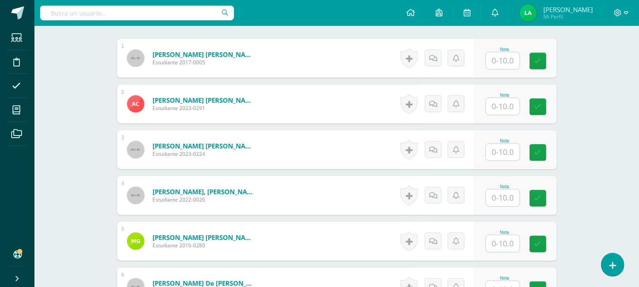
scroll to position [269, 0]
click at [504, 58] on input "text" at bounding box center [503, 60] width 34 height 17
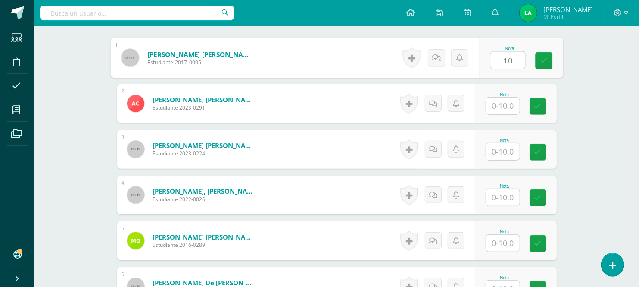
type input "10"
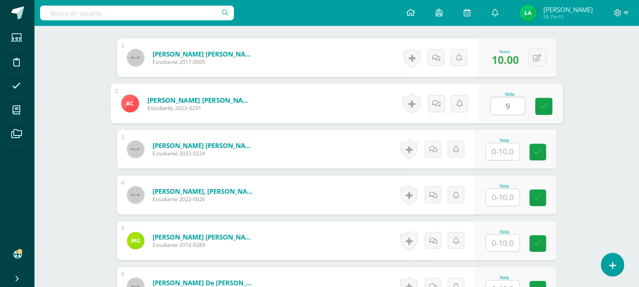
type input "9"
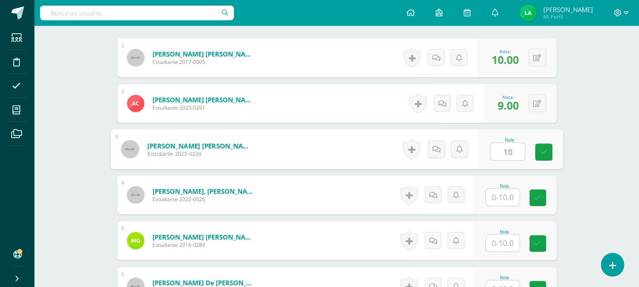
type input "10"
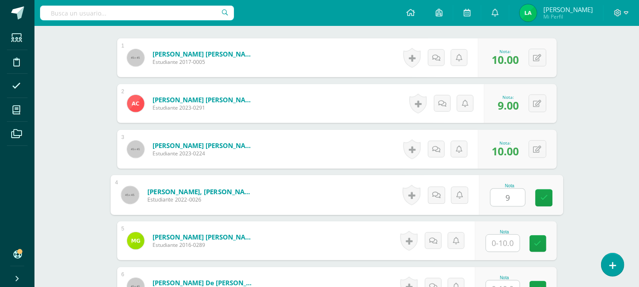
type input "9"
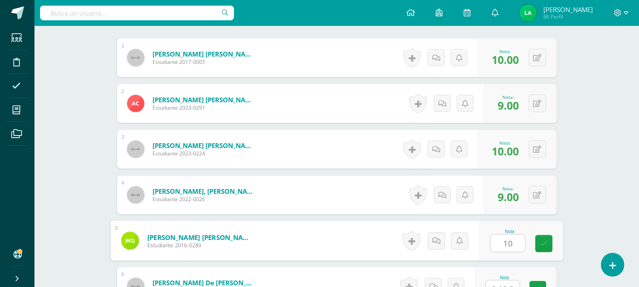
type input "10"
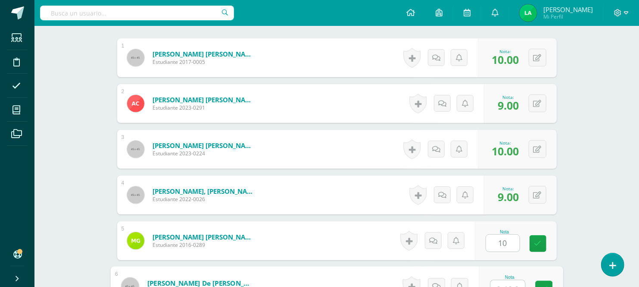
scroll to position [279, 0]
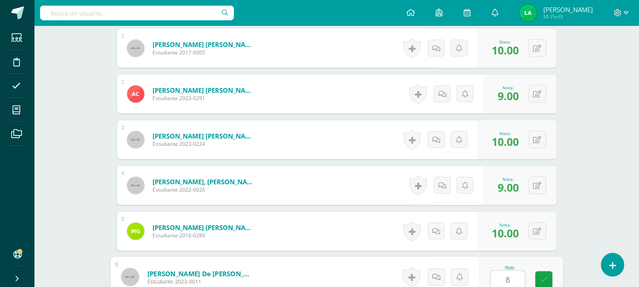
type input "8"
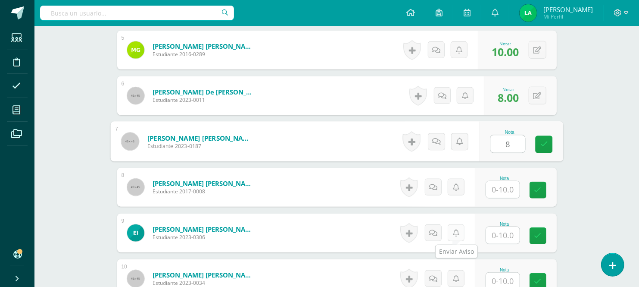
type input "8"
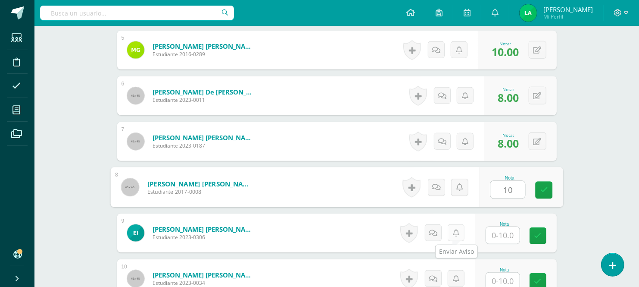
type input "10"
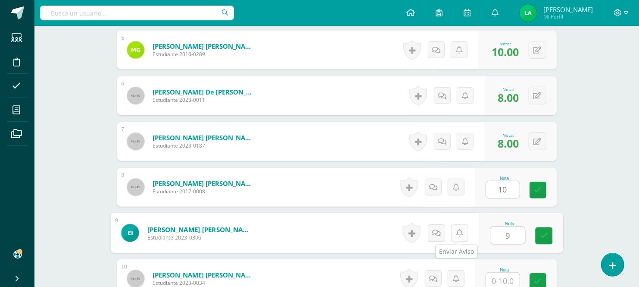
type input "9"
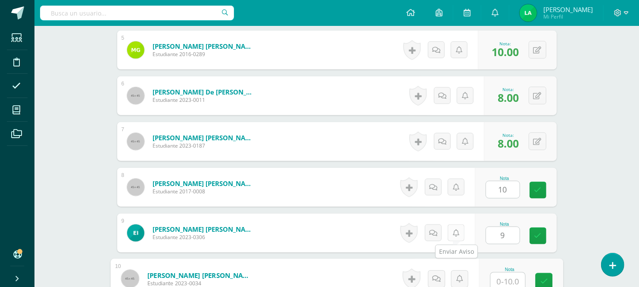
scroll to position [462, 0]
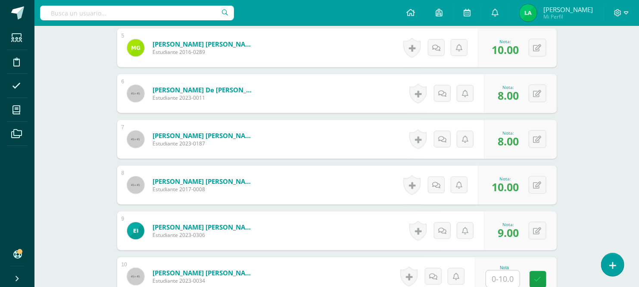
click at [575, 105] on div "Matemáticas Segundo Primaria "A" Herramientas Detalle de asistencias Actividad …" at bounding box center [336, 230] width 605 height 1333
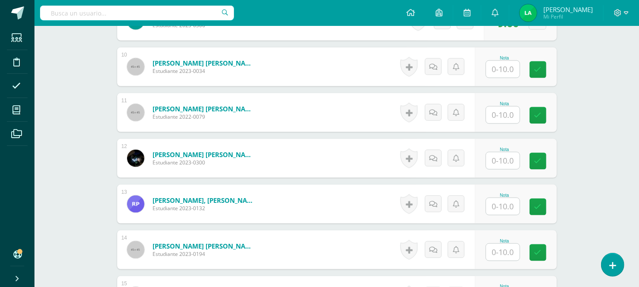
scroll to position [673, 0]
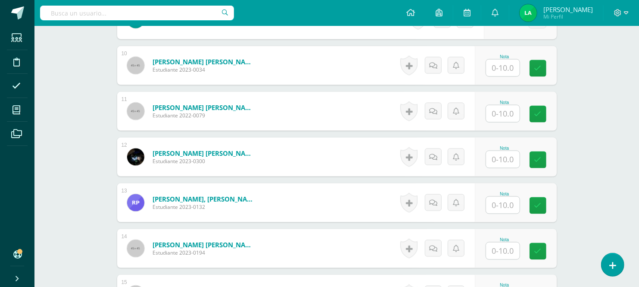
click at [514, 65] on input "text" at bounding box center [503, 67] width 34 height 17
type input "9"
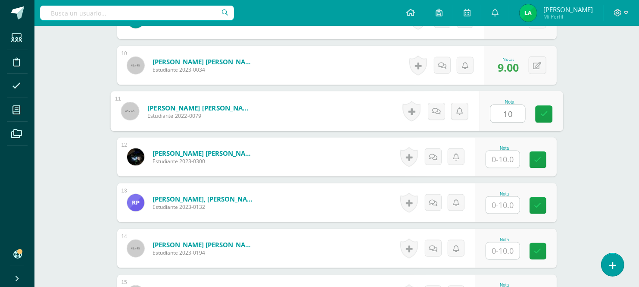
type input "10"
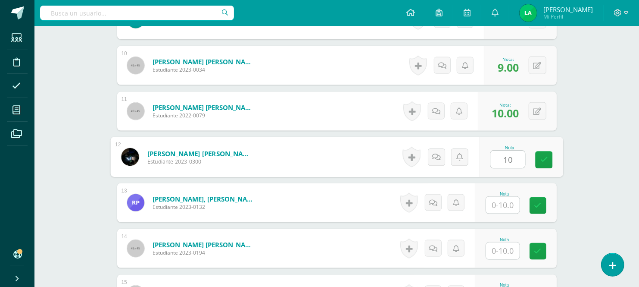
type input "10"
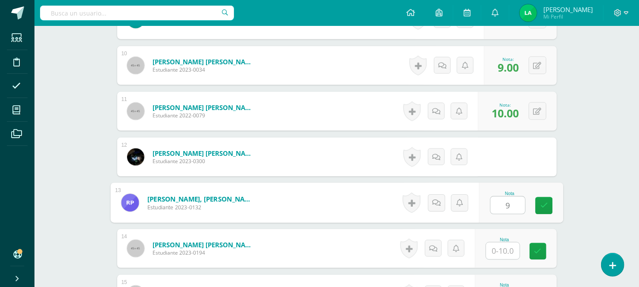
type input "9"
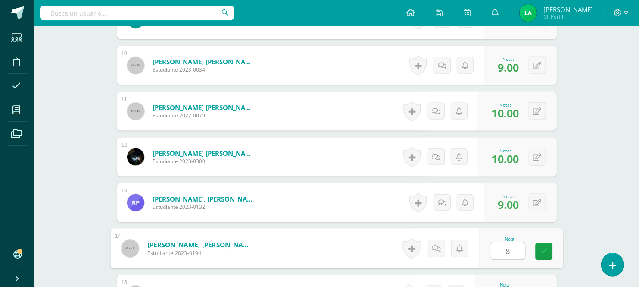
type input "8"
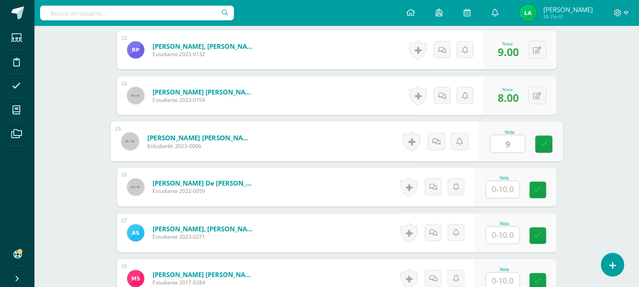
type input "9"
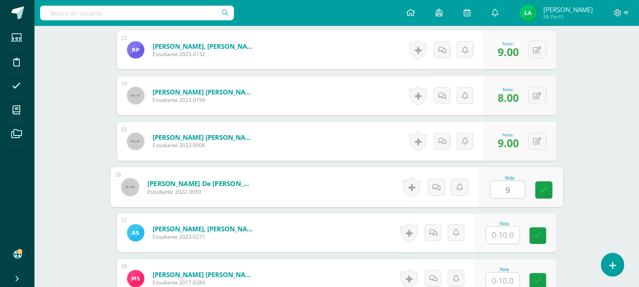
type input "9"
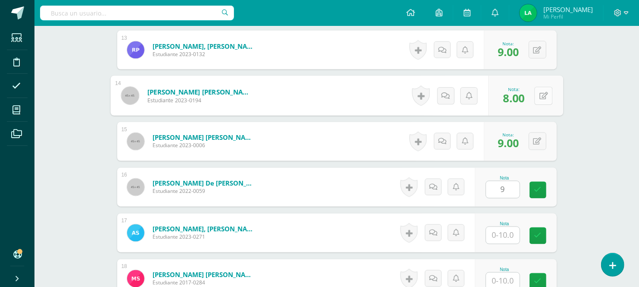
click at [531, 95] on div "0 Logros Logros obtenidos Aún no hay logros agregados Nota: 8.00" at bounding box center [525, 96] width 75 height 40
click at [541, 96] on icon at bounding box center [543, 95] width 9 height 7
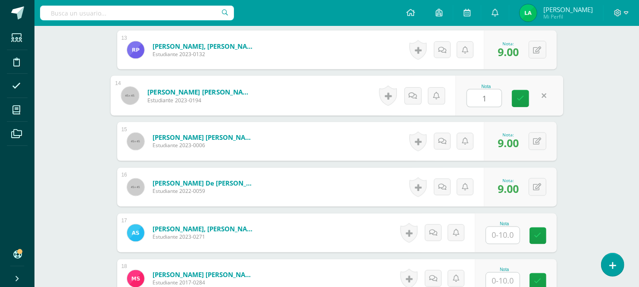
type input "10"
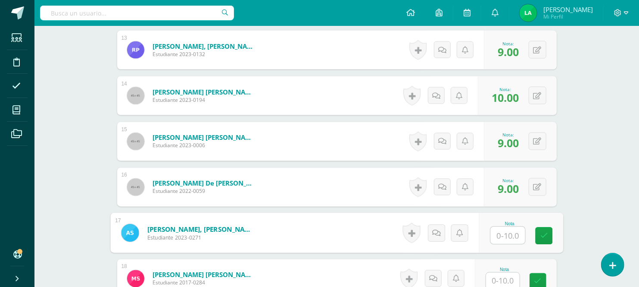
click at [503, 230] on input "text" at bounding box center [508, 235] width 34 height 17
type input "10"
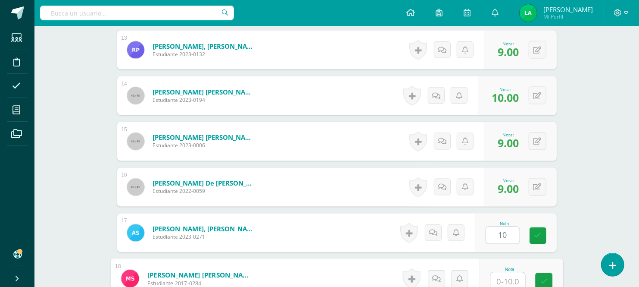
scroll to position [828, 0]
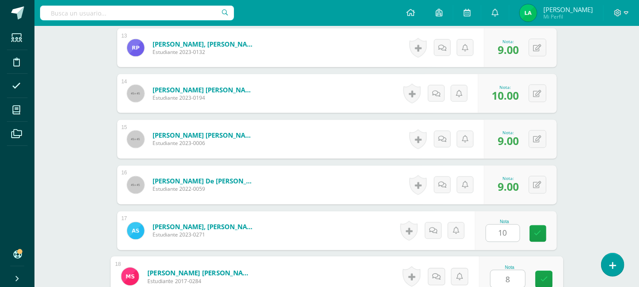
type input "8"
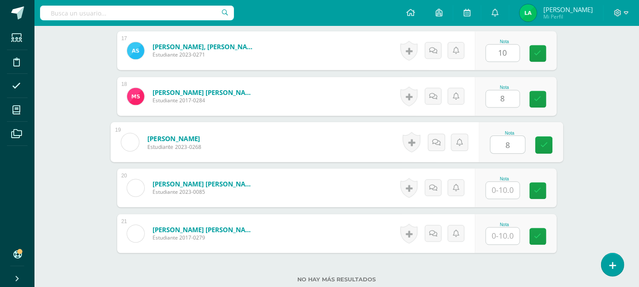
type input "8"
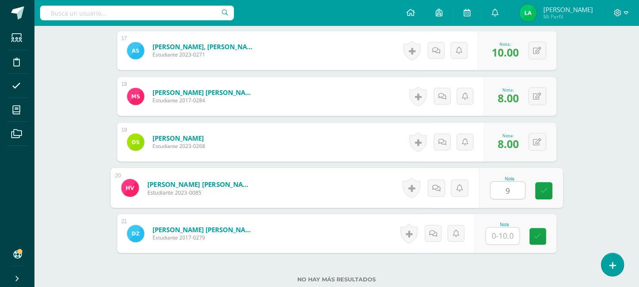
type input "9"
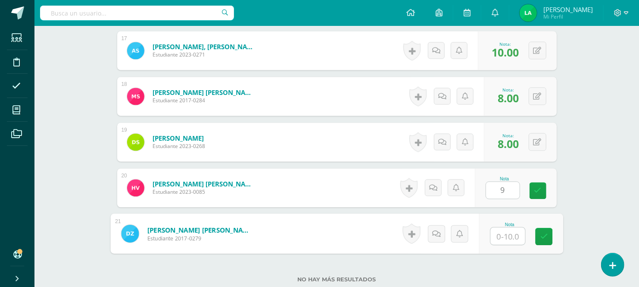
type input "9"
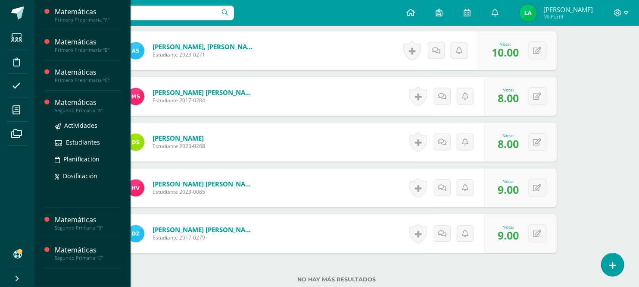
click at [74, 104] on div "Matemáticas" at bounding box center [88, 102] width 66 height 10
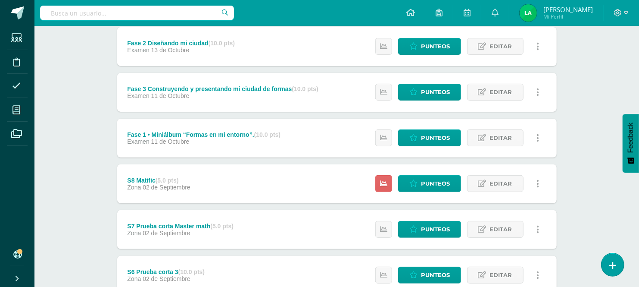
scroll to position [134, 0]
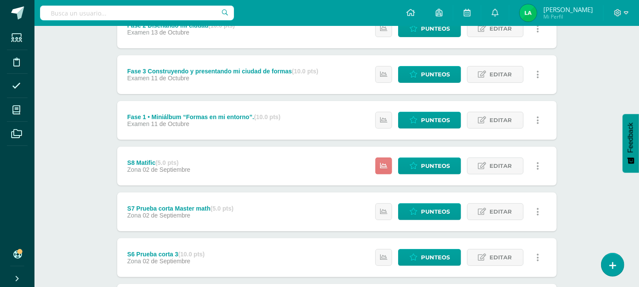
click at [380, 160] on link at bounding box center [383, 165] width 17 height 17
click at [341, 160] on div "S8 Matific (5.0 pts) Zona [DATE] Punteos Editar Historial de actividad Eliminar…" at bounding box center [337, 166] width 440 height 39
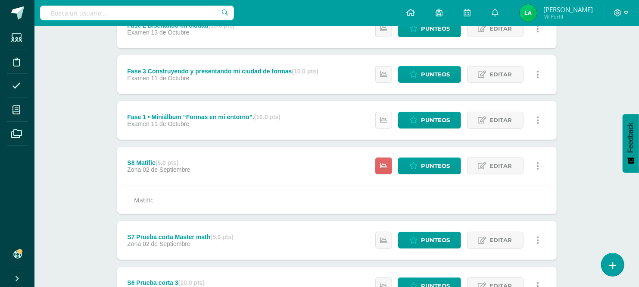
click at [391, 119] on link at bounding box center [383, 120] width 17 height 17
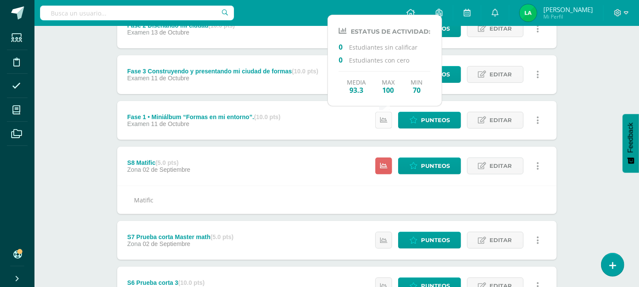
click at [391, 119] on link at bounding box center [383, 120] width 17 height 17
click at [382, 118] on icon at bounding box center [383, 119] width 7 height 7
click at [339, 106] on div "Fase 1 • Miniálbum “Formas en mi entorno”. (10.0 pts) Examen 11 de Octubre Punt…" at bounding box center [337, 120] width 440 height 39
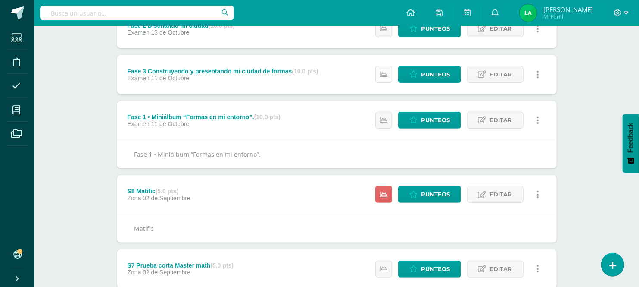
click at [390, 72] on link at bounding box center [383, 74] width 17 height 17
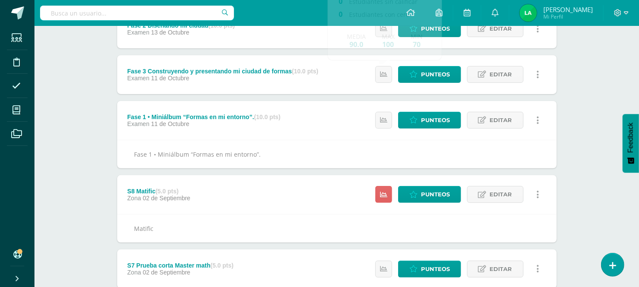
click at [360, 75] on div "Fase 3 Construyendo y presentando mi ciudad de formas (10.0 pts) Examen 11 de O…" at bounding box center [337, 74] width 440 height 39
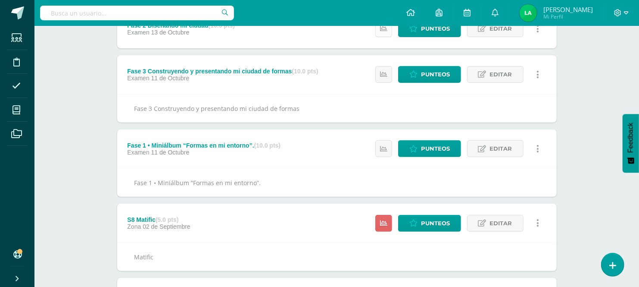
click at [386, 33] on link at bounding box center [383, 28] width 17 height 17
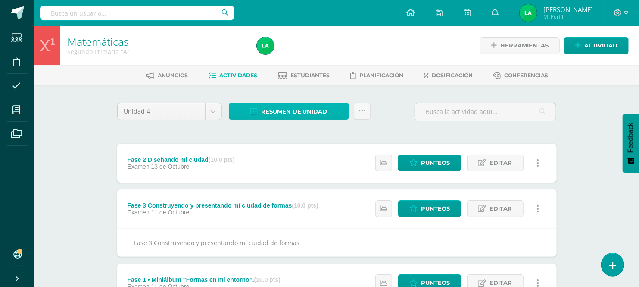
click at [305, 115] on span "Resumen de unidad" at bounding box center [294, 111] width 66 height 16
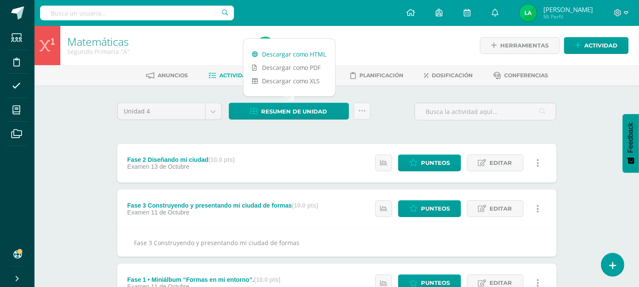
click at [300, 53] on link "Descargar como HTML" at bounding box center [290, 53] width 92 height 13
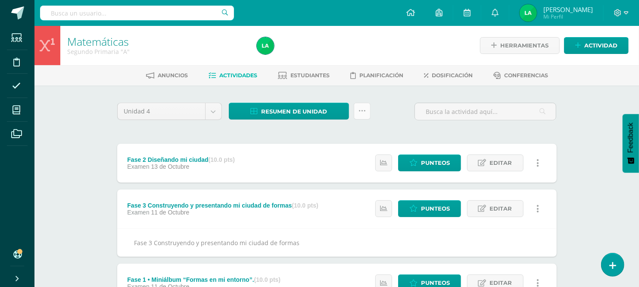
click at [364, 112] on icon at bounding box center [362, 110] width 7 height 7
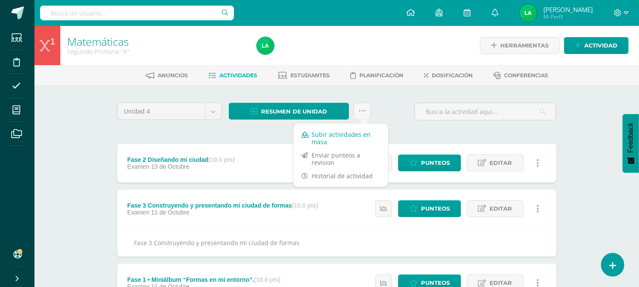
click at [324, 135] on link "Subir actividades en masa" at bounding box center [341, 138] width 95 height 21
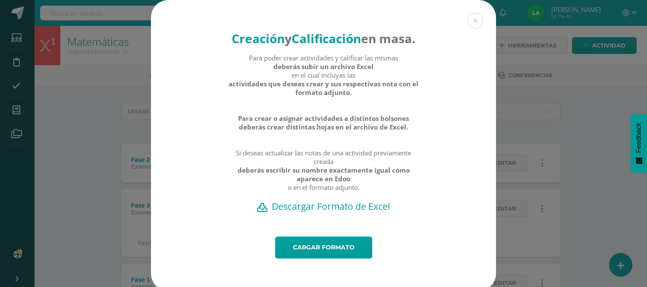
click at [304, 212] on h2 "Descargar Formato de Excel" at bounding box center [323, 206] width 315 height 12
click at [515, 132] on div "Creación y Calificación en masa. Para poder crear actividades y calificar las m…" at bounding box center [323, 145] width 640 height 291
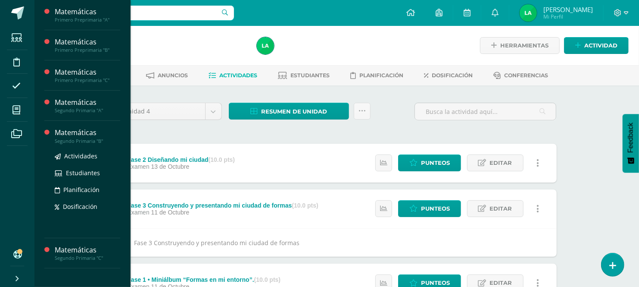
click at [72, 139] on div "Segundo Primaria "B"" at bounding box center [88, 141] width 66 height 6
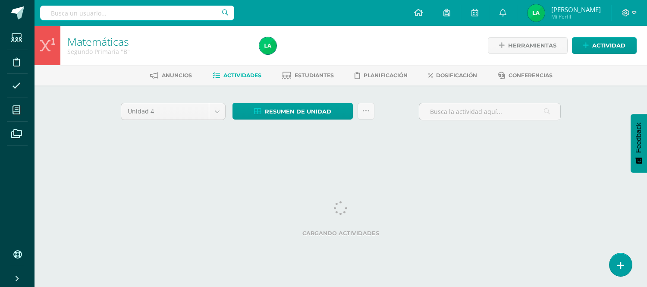
click at [601, 161] on html "Estudiantes Disciplina Asistencia Mis cursos Archivos Soporte Ayuda Reportar un…" at bounding box center [323, 80] width 647 height 161
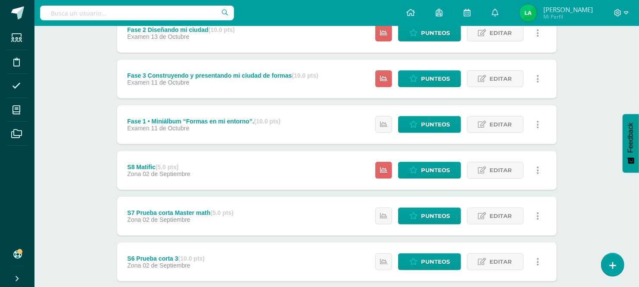
scroll to position [153, 0]
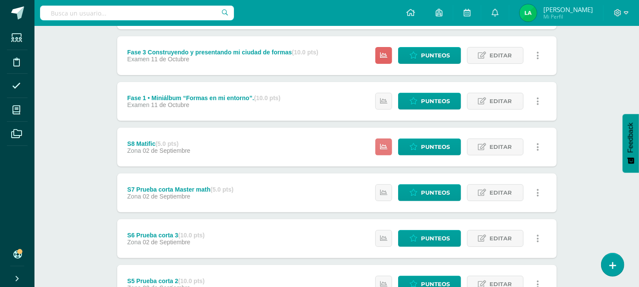
click at [385, 152] on link at bounding box center [383, 146] width 17 height 17
click at [390, 193] on link at bounding box center [383, 192] width 17 height 17
click at [389, 242] on link at bounding box center [383, 238] width 17 height 17
click at [385, 280] on icon at bounding box center [383, 283] width 7 height 7
click at [387, 145] on icon at bounding box center [383, 146] width 7 height 7
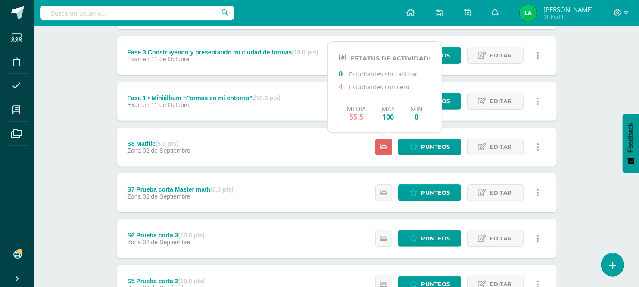
click at [340, 147] on div "S8 Matific (5.0 pts) Zona [DATE] Punteos Editar Historial de actividad Eliminar…" at bounding box center [337, 147] width 440 height 39
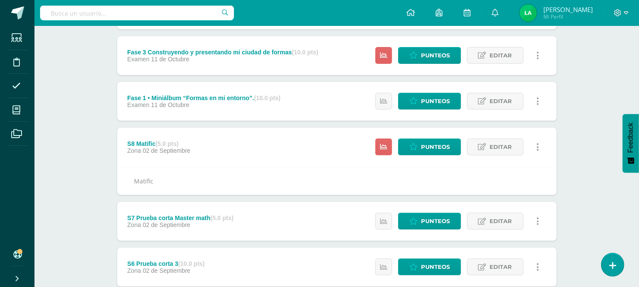
click at [603, 193] on div "Matemáticas Segundo Primaria "B" Herramientas Detalle de asistencias Actividad …" at bounding box center [336, 222] width 605 height 699
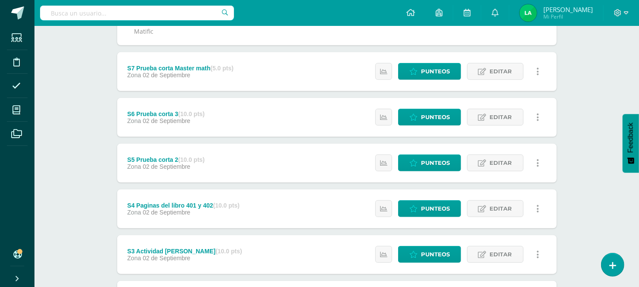
scroll to position [307, 0]
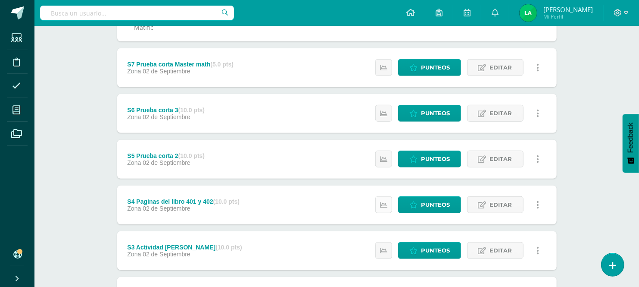
click at [386, 201] on icon at bounding box center [383, 204] width 7 height 7
click at [383, 248] on icon at bounding box center [383, 250] width 7 height 7
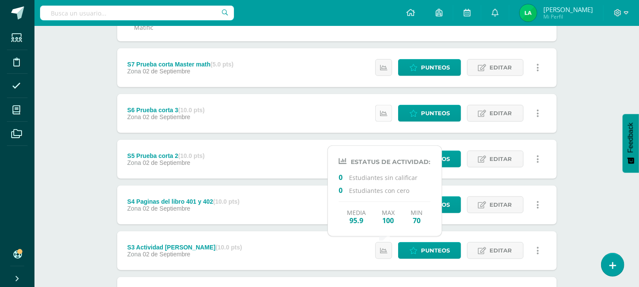
click at [384, 117] on link at bounding box center [383, 113] width 17 height 17
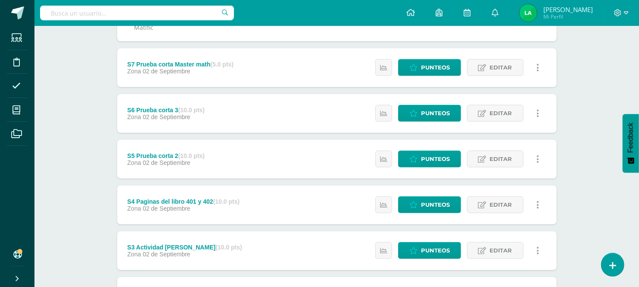
click at [604, 224] on div "Matemáticas Segundo Primaria "B" Herramientas Detalle de asistencias Actividad …" at bounding box center [336, 68] width 605 height 699
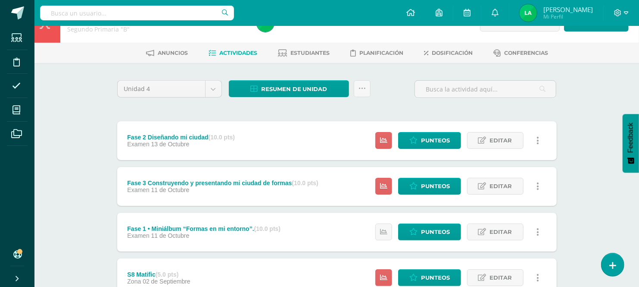
scroll to position [0, 0]
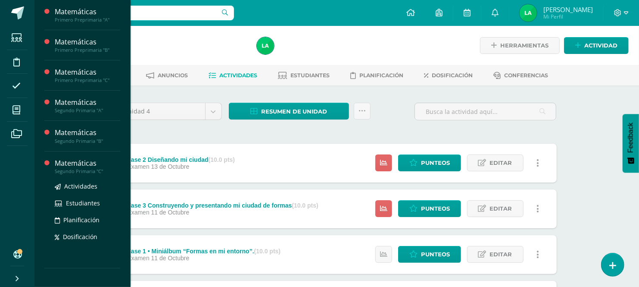
click at [72, 166] on div "Matemáticas" at bounding box center [88, 163] width 66 height 10
